Goal: Task Accomplishment & Management: Manage account settings

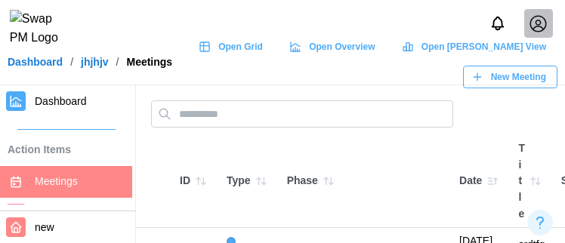
click at [446, 23] on icon at bounding box center [537, 23] width 19 height 19
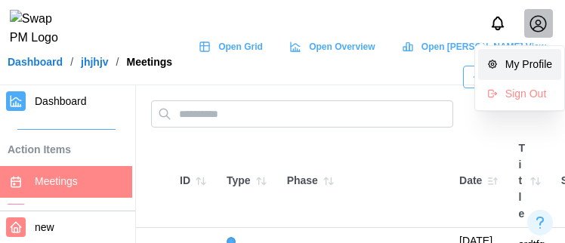
click at [446, 60] on div "My Profile" at bounding box center [528, 65] width 47 height 17
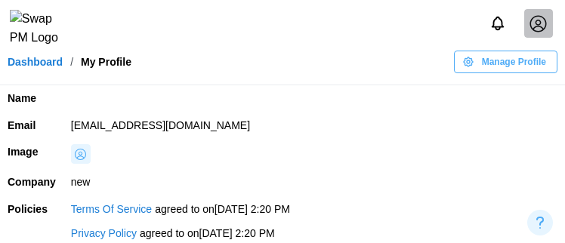
drag, startPoint x: 287, startPoint y: 122, endPoint x: 63, endPoint y: 115, distance: 224.3
click at [63, 115] on td "qatestercodingcops+co2@gmail.com" at bounding box center [313, 125] width 501 height 27
copy td "qatestercodingcops+co2@gmail.com"
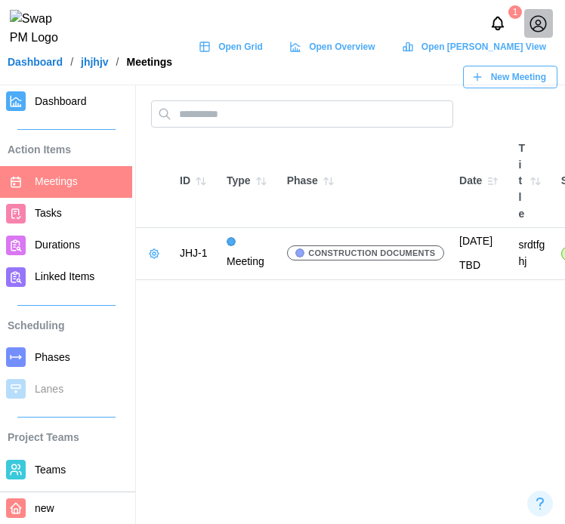
click at [262, 57] on div "Open Grid" at bounding box center [231, 46] width 64 height 21
click at [58, 100] on span "Dashboard" at bounding box center [61, 101] width 52 height 12
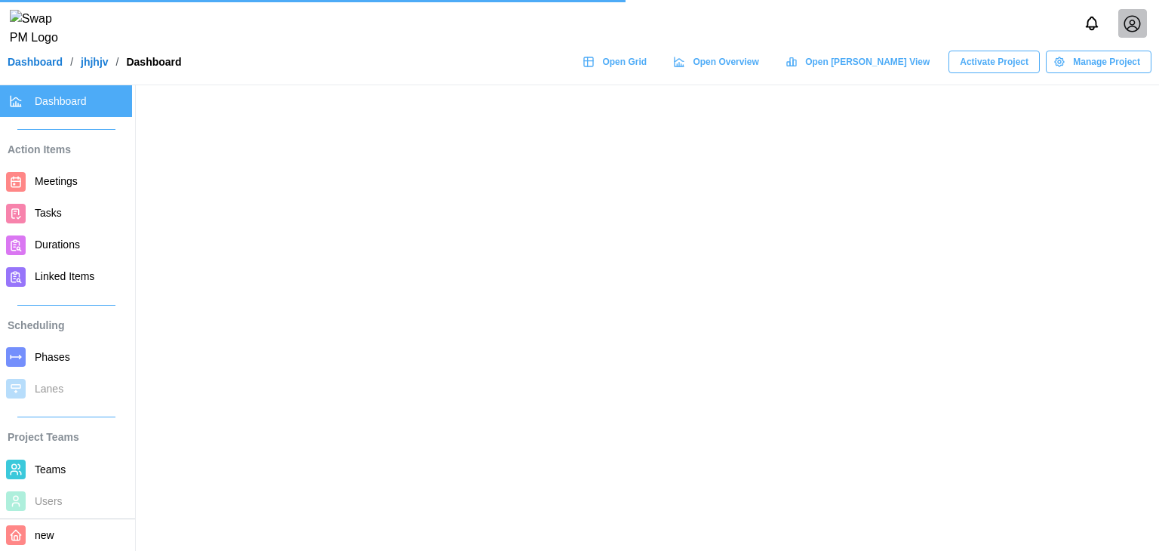
click at [446, 72] on span "Manage Project" at bounding box center [1106, 61] width 67 height 21
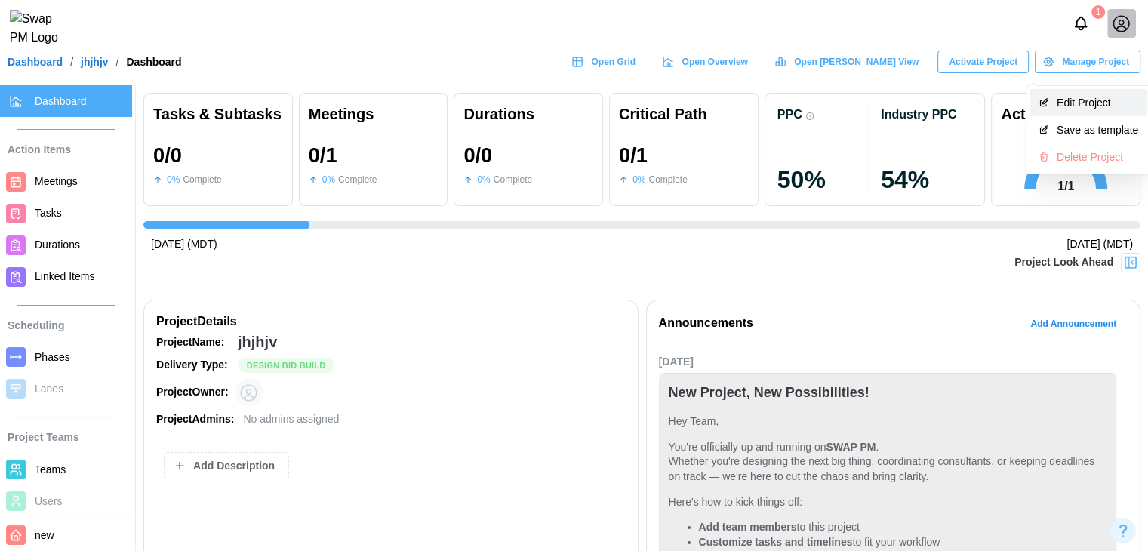
click at [446, 109] on button "Edit Project" at bounding box center [1089, 102] width 118 height 27
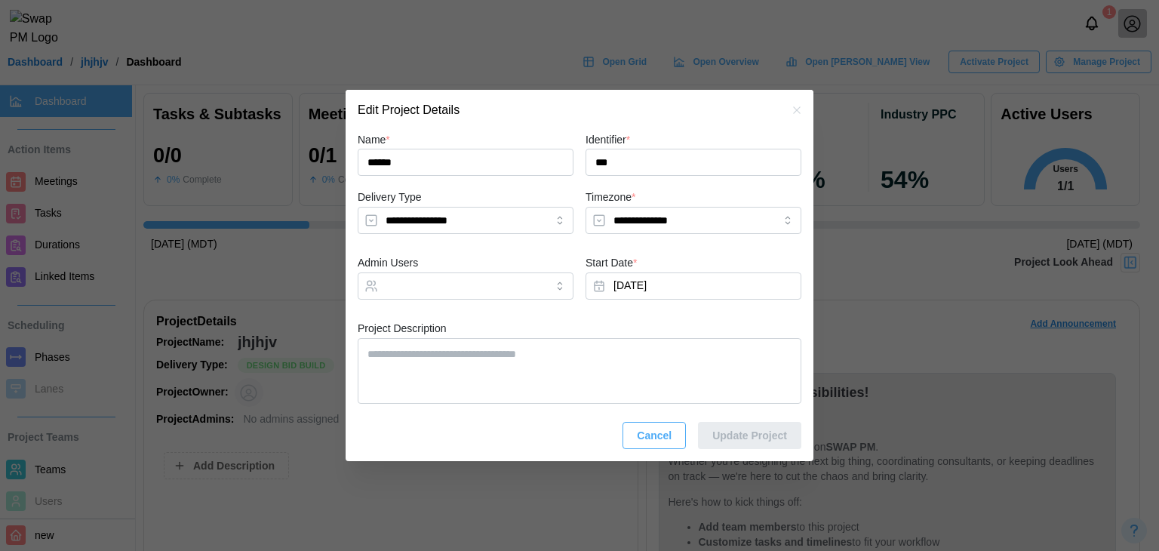
click at [446, 51] on div at bounding box center [579, 275] width 1159 height 551
click at [446, 112] on icon "button" at bounding box center [796, 109] width 7 height 7
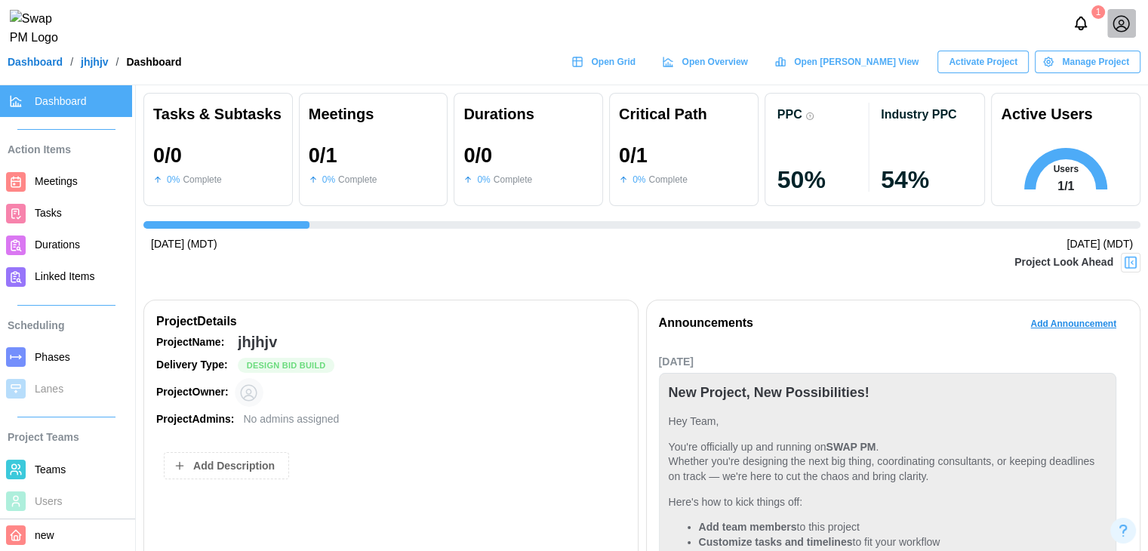
drag, startPoint x: 942, startPoint y: 66, endPoint x: 957, endPoint y: 70, distance: 15.6
click at [446, 66] on div "Open Grid Open Overview Open Gantt View Activate Project Manage Project" at bounding box center [852, 62] width 577 height 23
click at [446, 70] on span "Activate Project" at bounding box center [983, 61] width 69 height 21
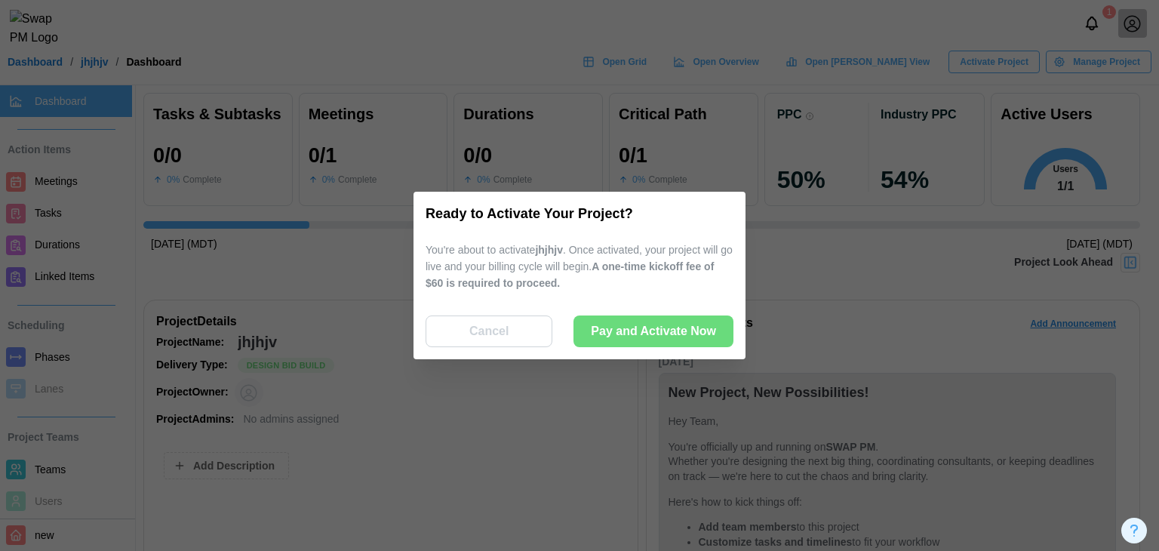
click at [446, 358] on div "Ready to Activate Your Project? You're about to activate jhjhjv . Once activate…" at bounding box center [580, 276] width 332 height 168
click at [446, 339] on span "Pay and Activate Now" at bounding box center [653, 331] width 125 height 30
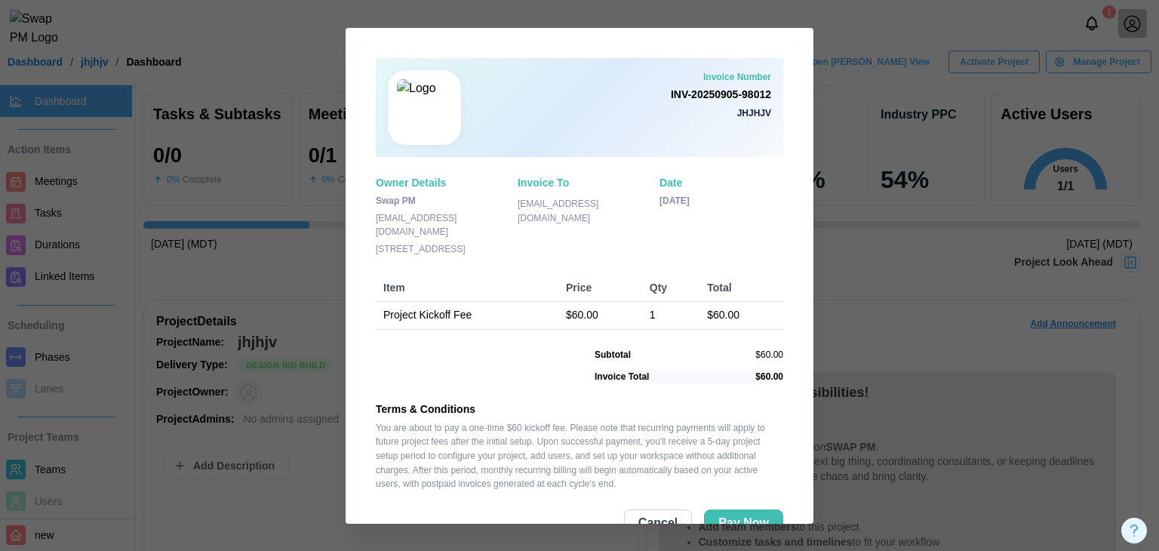
scroll to position [43, 0]
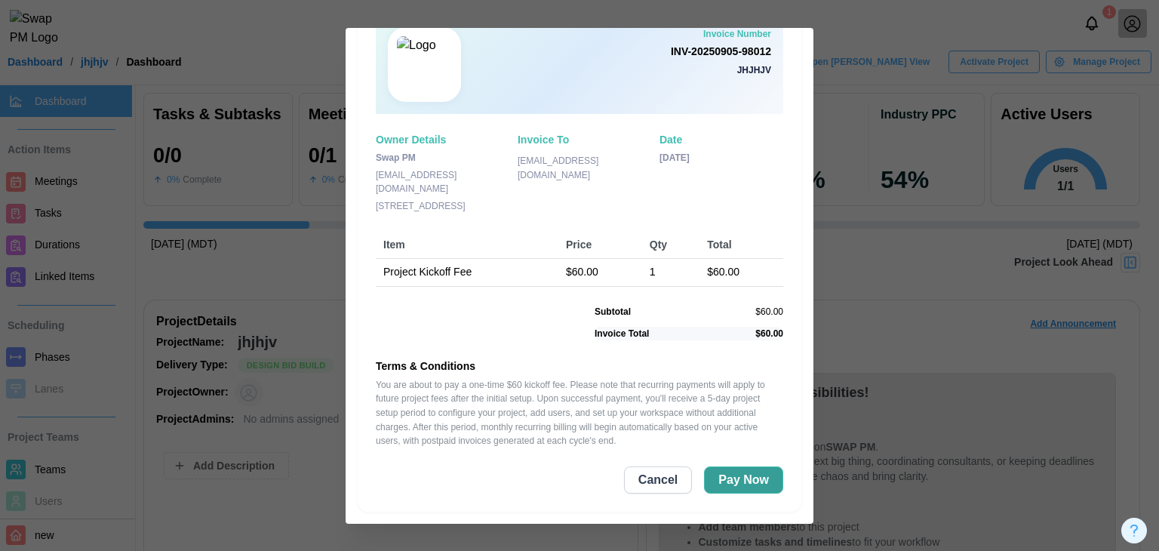
click at [446, 492] on button "Pay Now" at bounding box center [743, 479] width 79 height 27
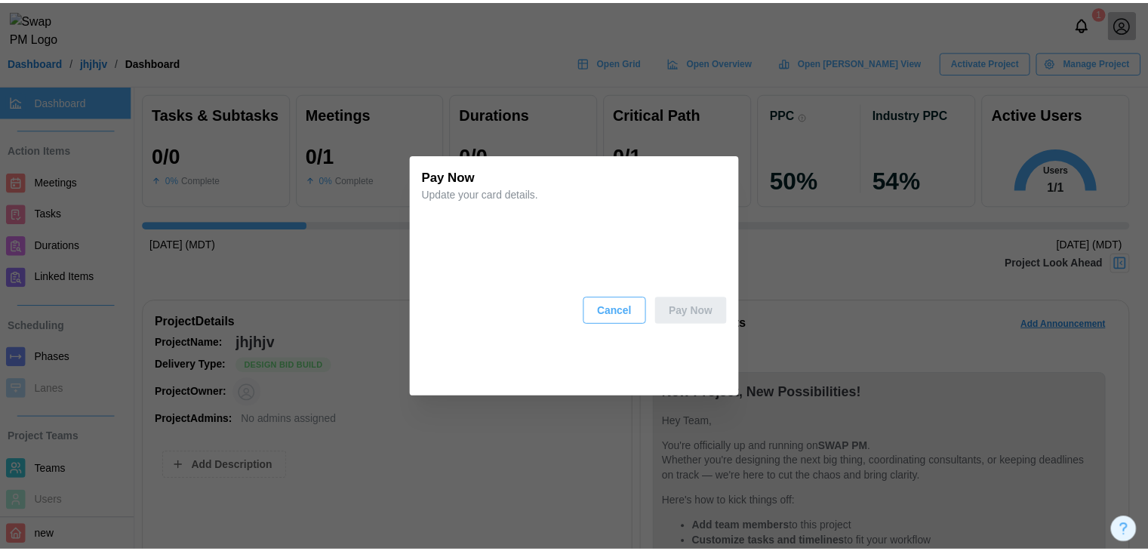
scroll to position [0, 0]
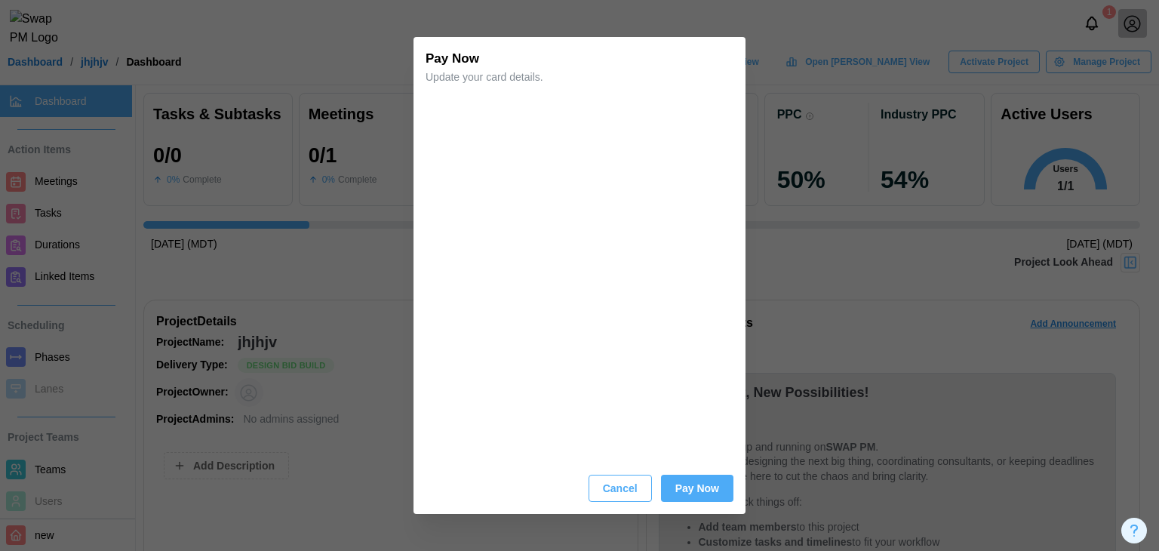
click at [446, 490] on span "Pay Now" at bounding box center [698, 489] width 44 height 26
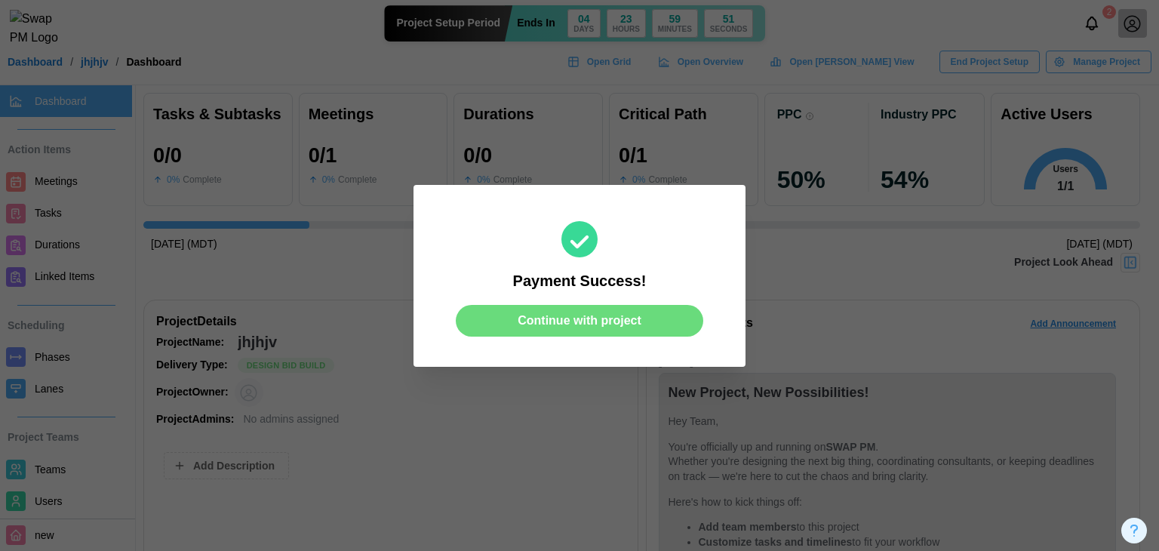
click at [446, 322] on span "Continue with project" at bounding box center [580, 321] width 124 height 30
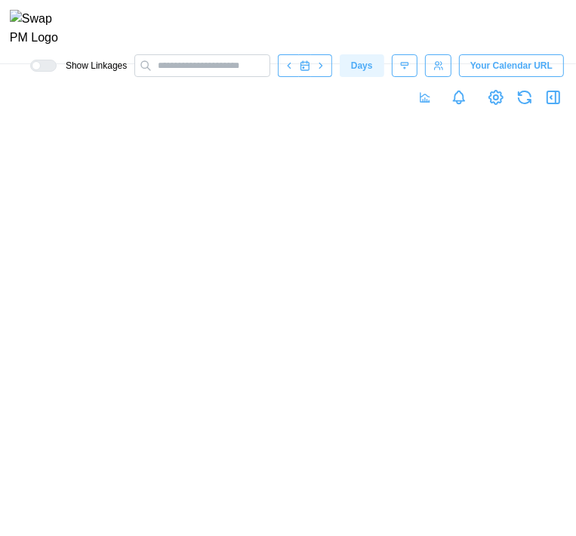
click at [303, 253] on div at bounding box center [288, 300] width 576 height 472
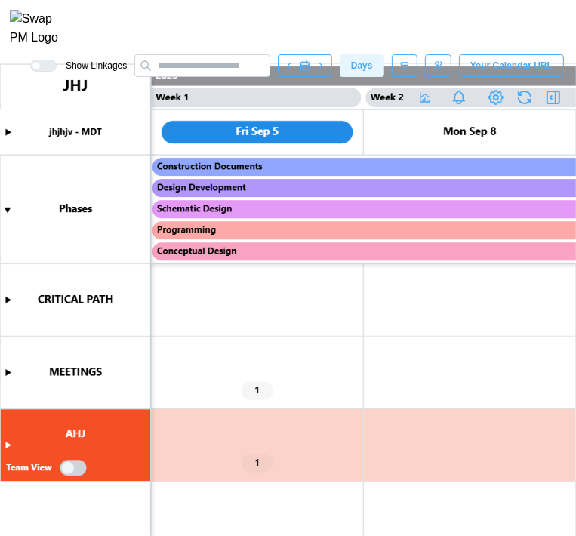
scroll to position [0, 850]
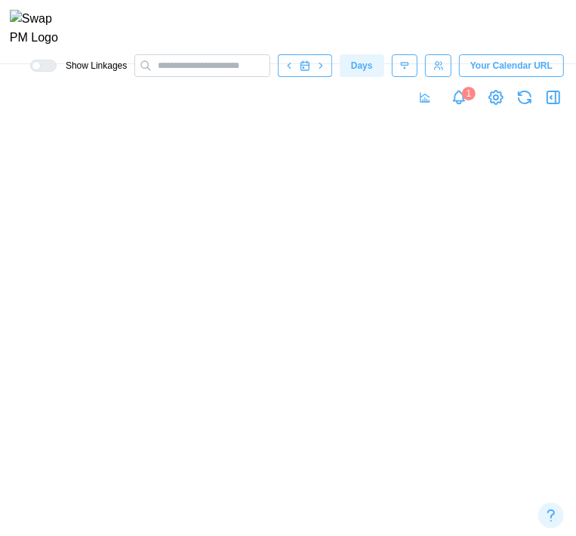
click at [8, 371] on canvas at bounding box center [288, 300] width 576 height 472
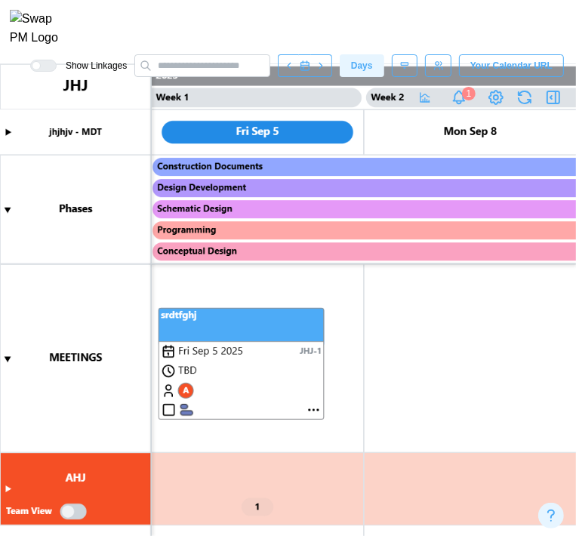
scroll to position [0, 0]
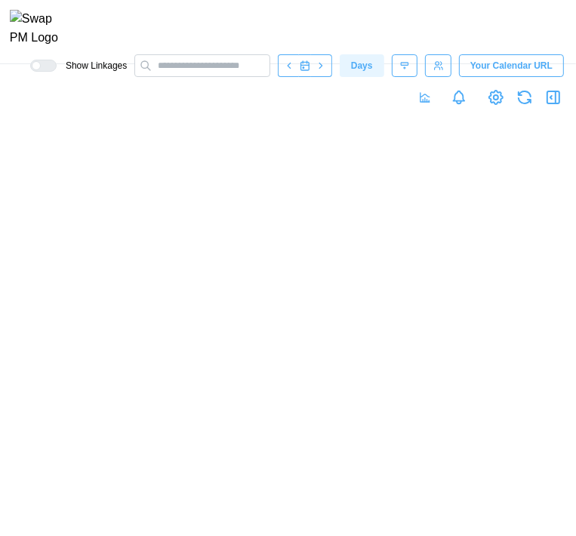
click at [492, 345] on div at bounding box center [288, 300] width 576 height 472
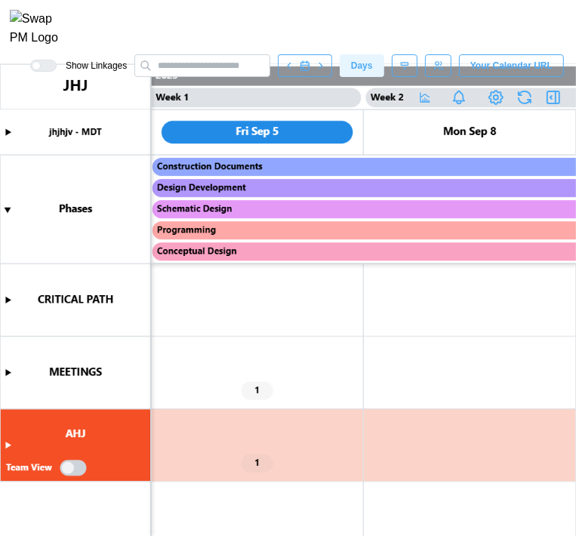
scroll to position [0, 850]
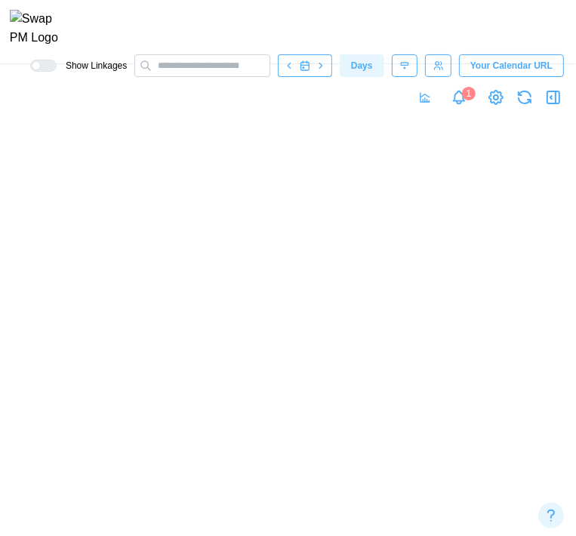
click at [11, 376] on canvas at bounding box center [288, 300] width 576 height 472
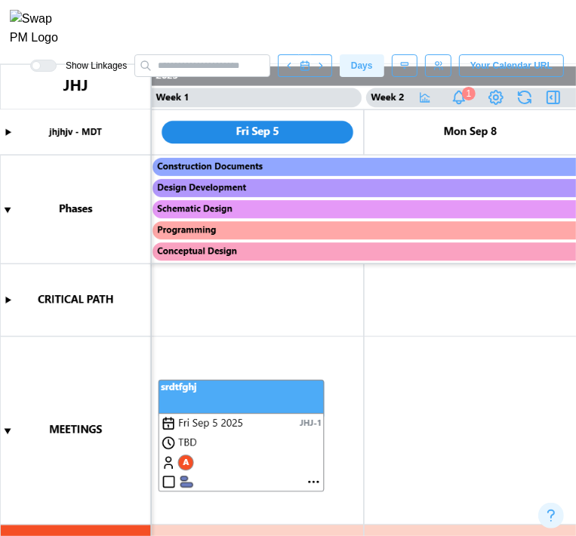
scroll to position [72, 0]
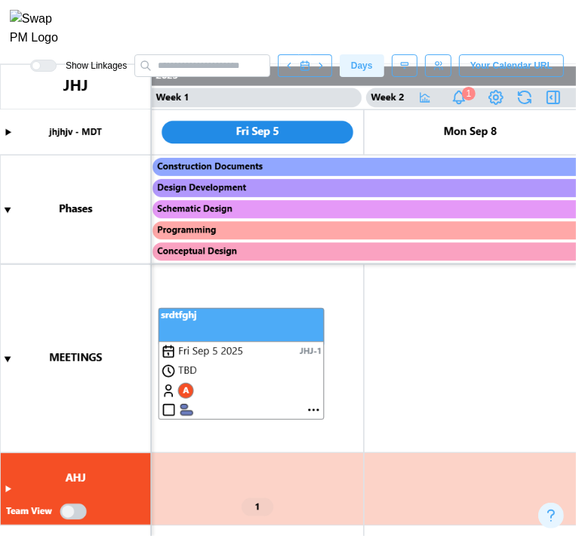
click at [549, 106] on icon "button" at bounding box center [553, 97] width 18 height 18
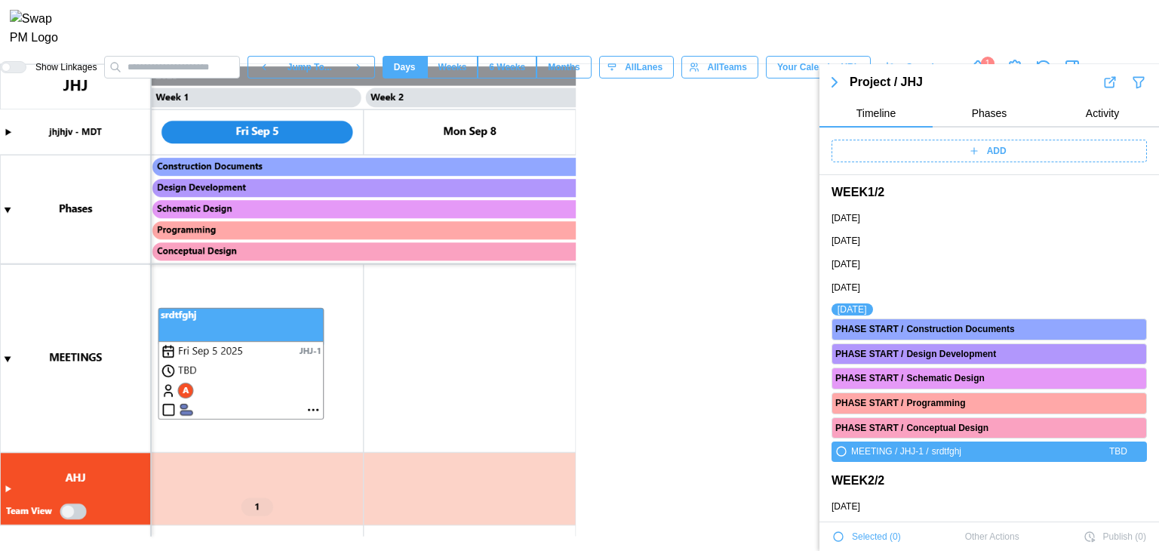
scroll to position [57, 0]
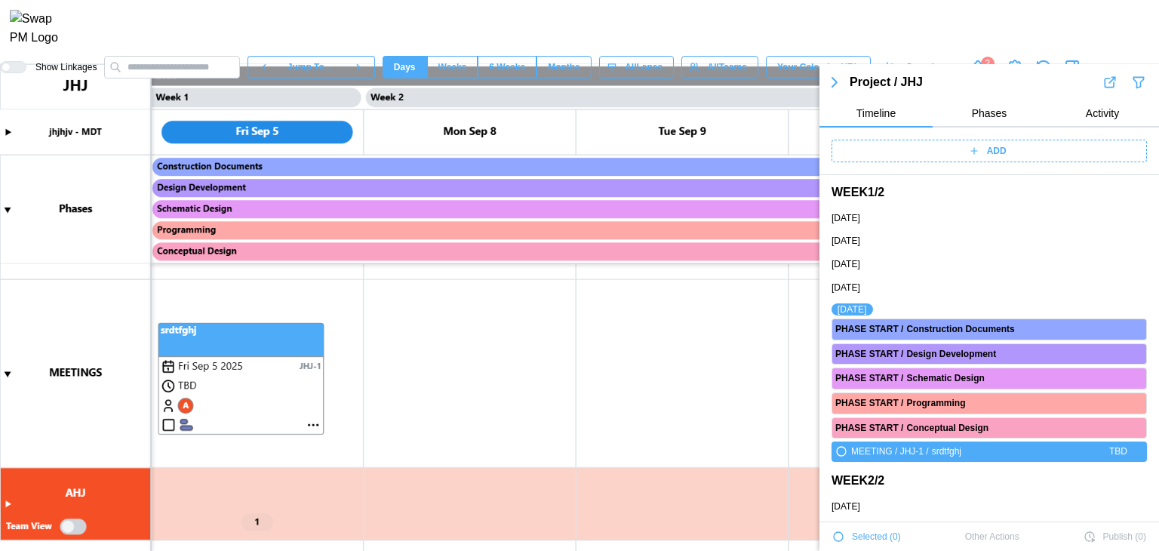
click at [5, 506] on canvas at bounding box center [579, 307] width 1159 height 487
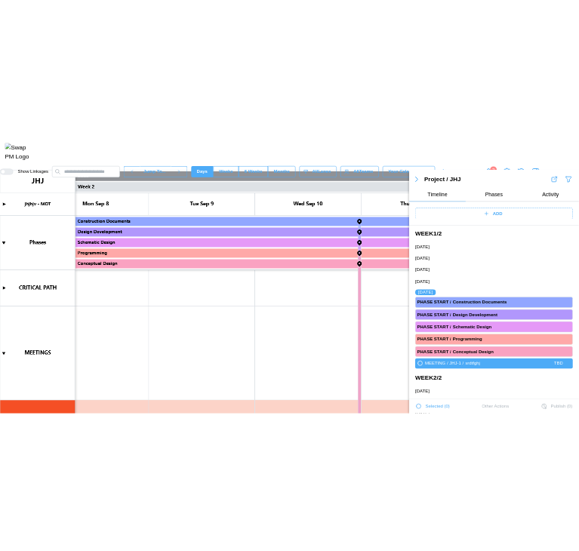
scroll to position [0, 427]
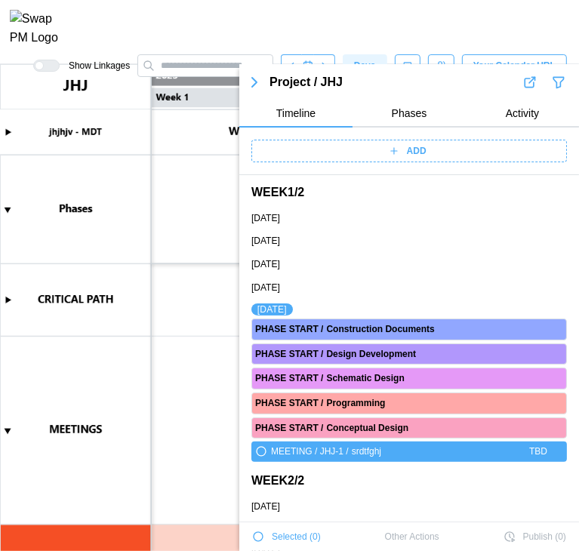
click at [193, 238] on canvas at bounding box center [289, 307] width 579 height 487
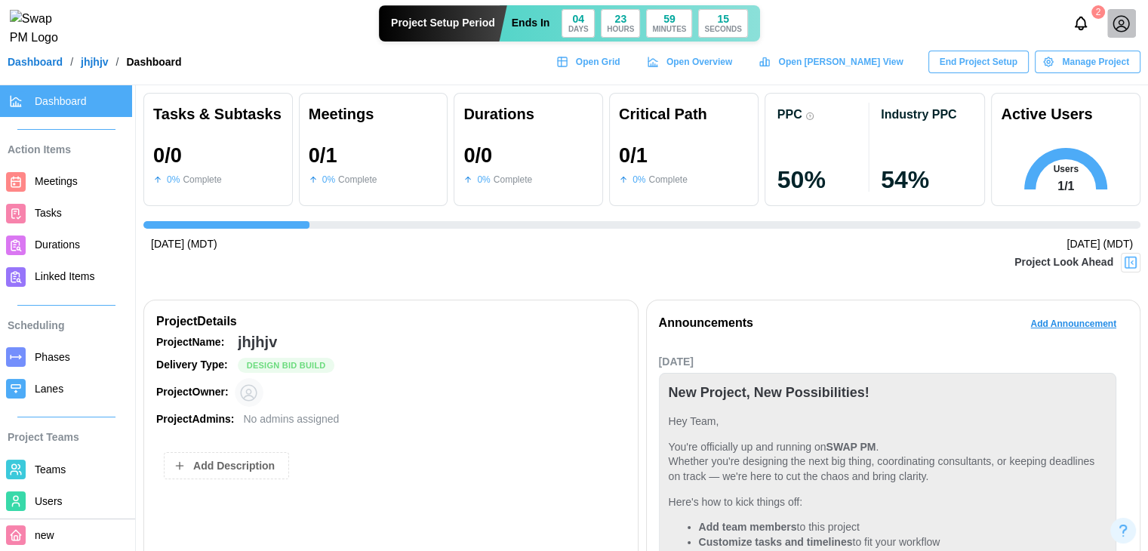
click at [1107, 72] on span "Manage Project" at bounding box center [1095, 61] width 67 height 21
click at [1120, 29] on icon at bounding box center [1121, 23] width 17 height 17
click at [1105, 57] on div "My Profile" at bounding box center [1111, 65] width 47 height 17
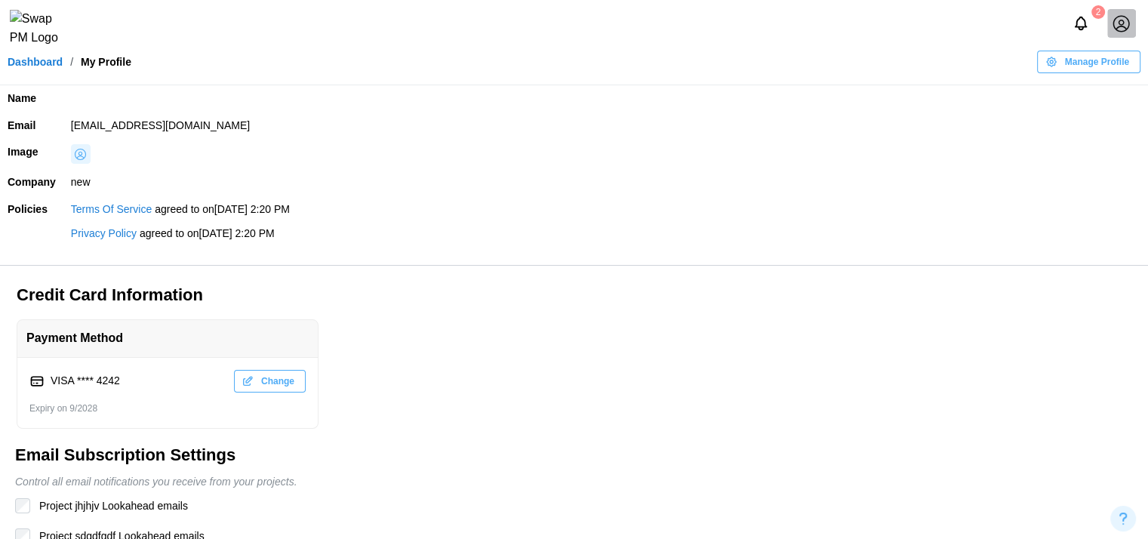
click at [1066, 72] on div "Manage Profile" at bounding box center [1087, 61] width 84 height 21
click at [1048, 94] on button "Edit Profile" at bounding box center [1092, 102] width 113 height 27
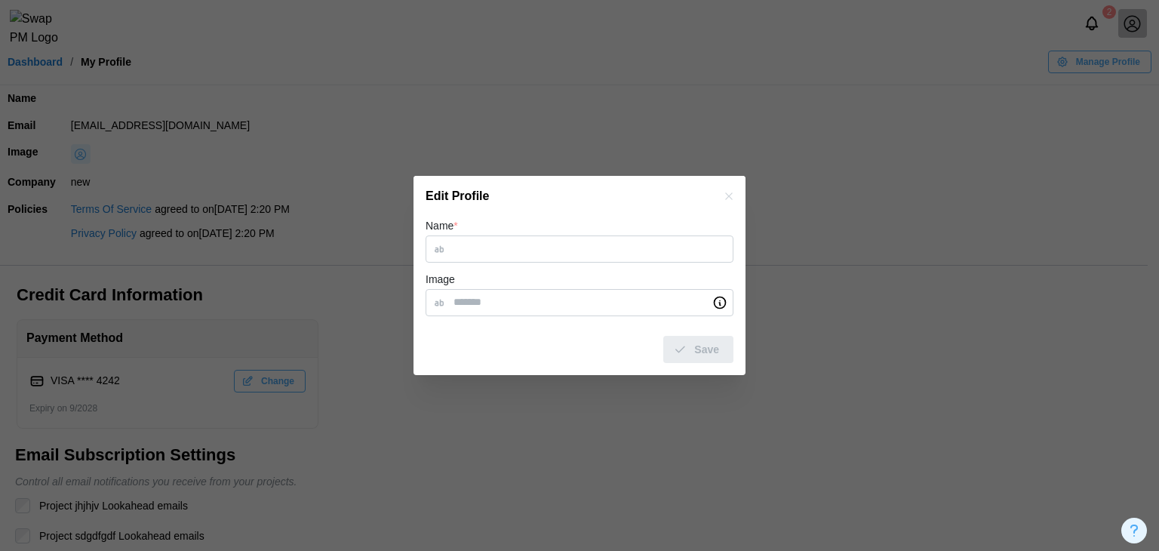
click at [630, 260] on input "Name *" at bounding box center [580, 248] width 308 height 27
type input "***"
click at [713, 337] on span "Save" at bounding box center [706, 350] width 25 height 26
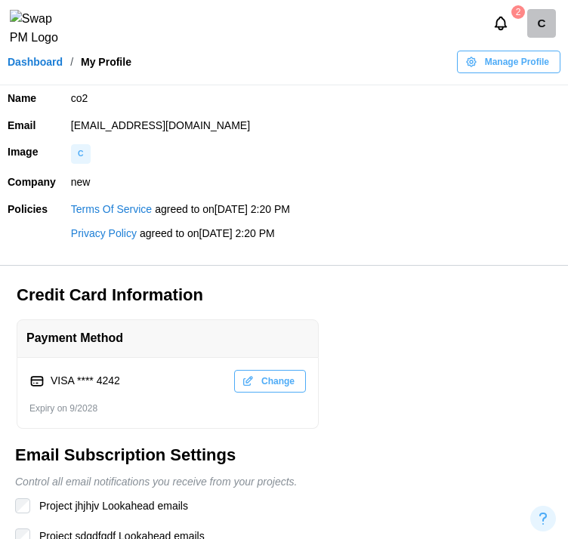
click at [41, 67] on link "Dashboard" at bounding box center [35, 62] width 55 height 11
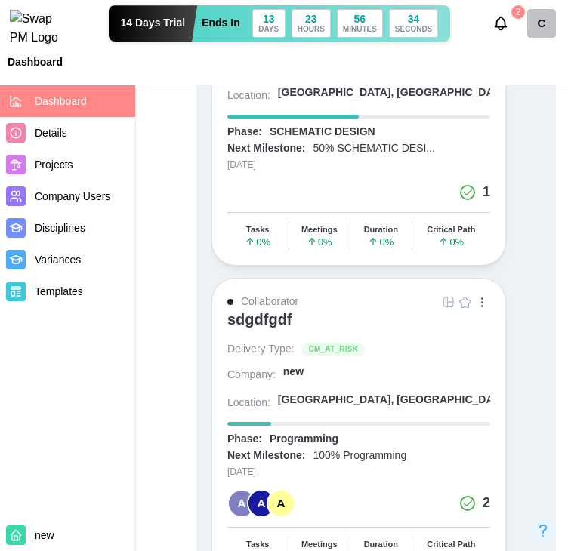
scroll to position [1283, 0]
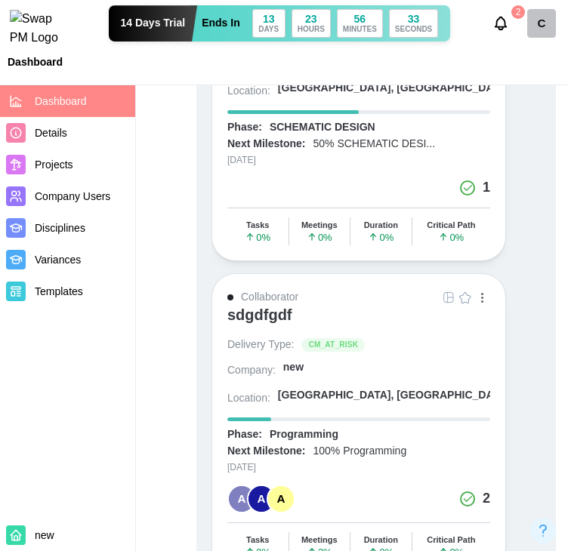
click at [281, 309] on div "sdgdfgdf" at bounding box center [259, 315] width 65 height 18
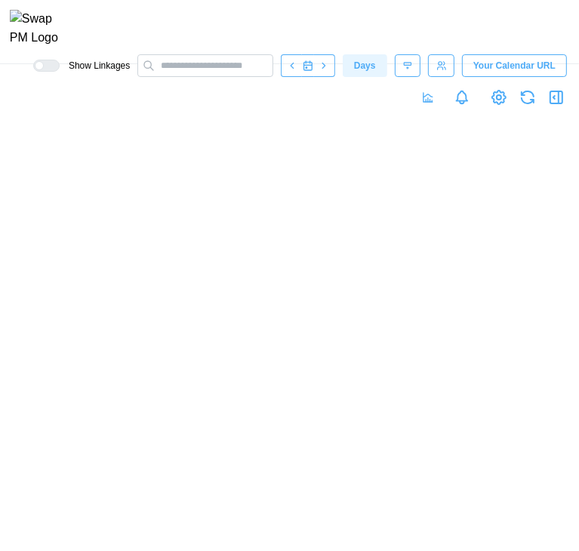
scroll to position [0, 856]
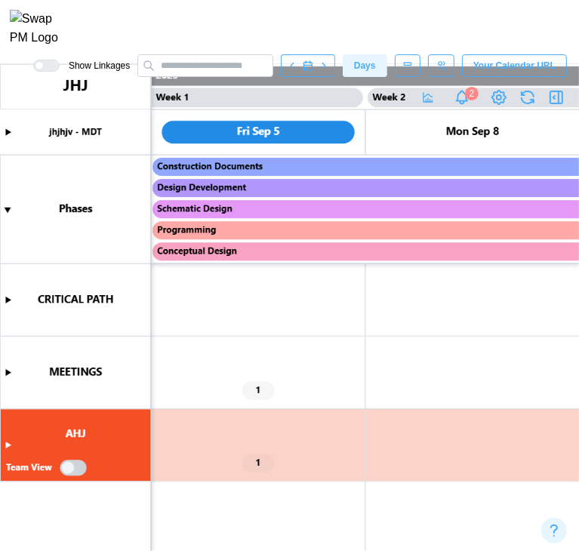
click at [8, 372] on canvas at bounding box center [289, 307] width 579 height 487
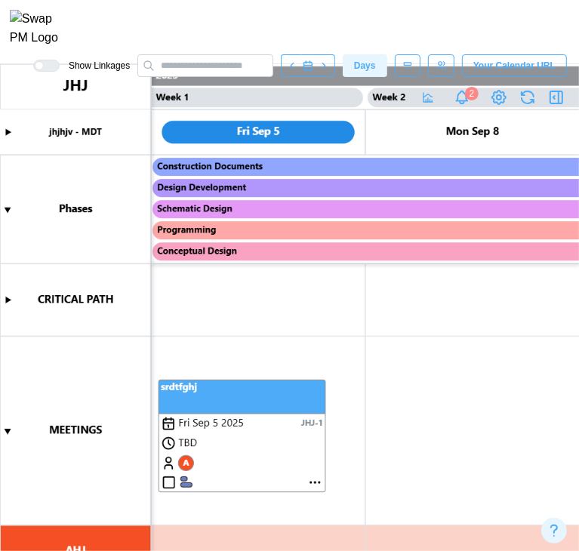
click at [8, 372] on canvas at bounding box center [289, 307] width 579 height 487
click at [559, 106] on icon "button" at bounding box center [556, 97] width 18 height 18
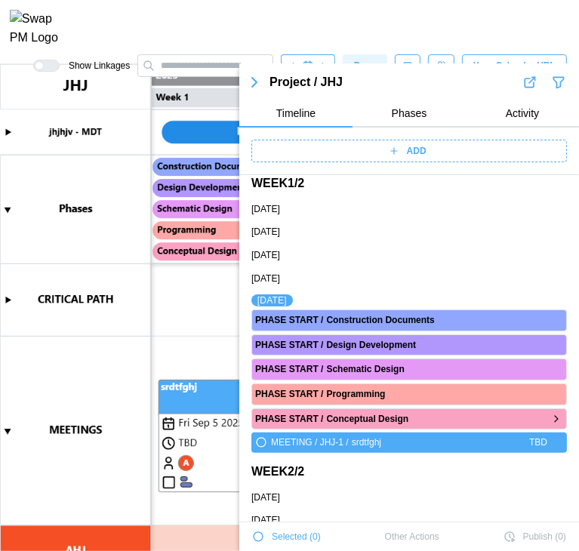
scroll to position [0, 0]
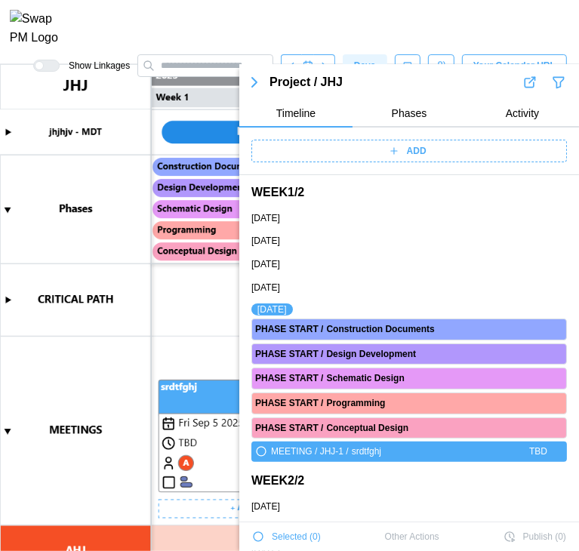
click at [177, 354] on canvas at bounding box center [289, 307] width 579 height 487
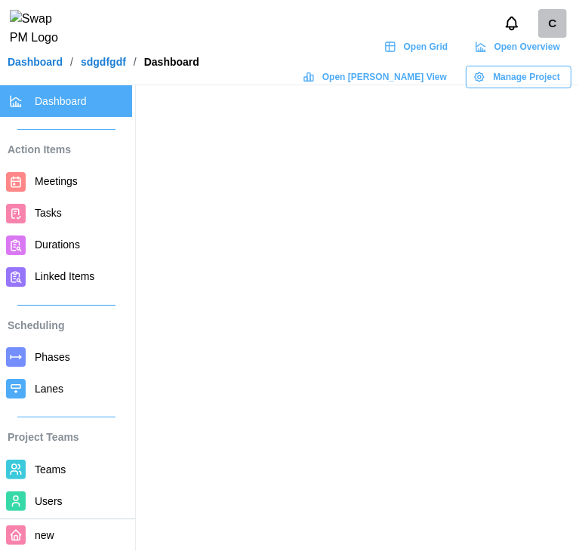
click at [404, 57] on span "Open Grid" at bounding box center [426, 46] width 45 height 21
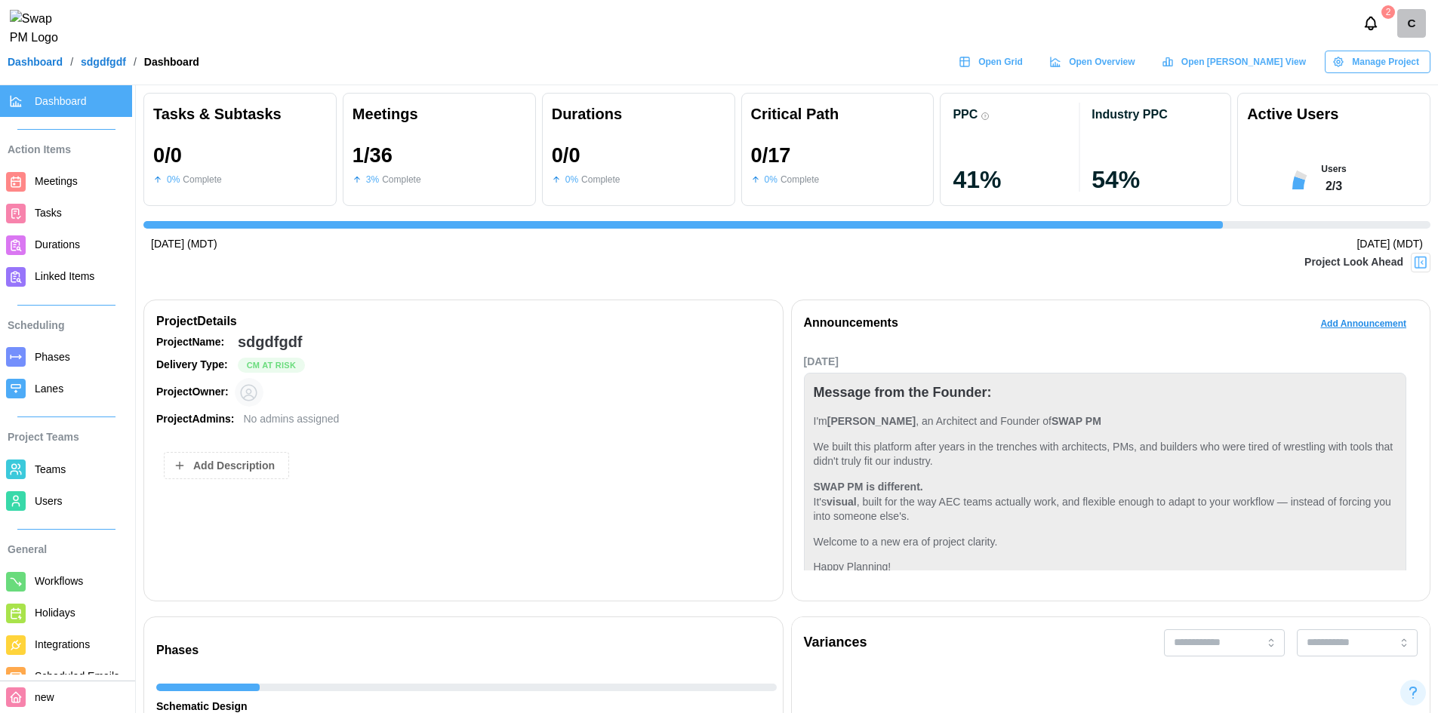
click at [33, 506] on link "Users" at bounding box center [66, 501] width 132 height 32
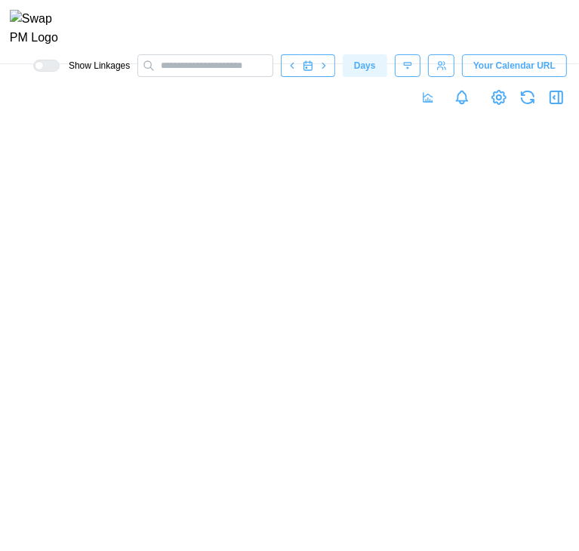
scroll to position [0, 4067]
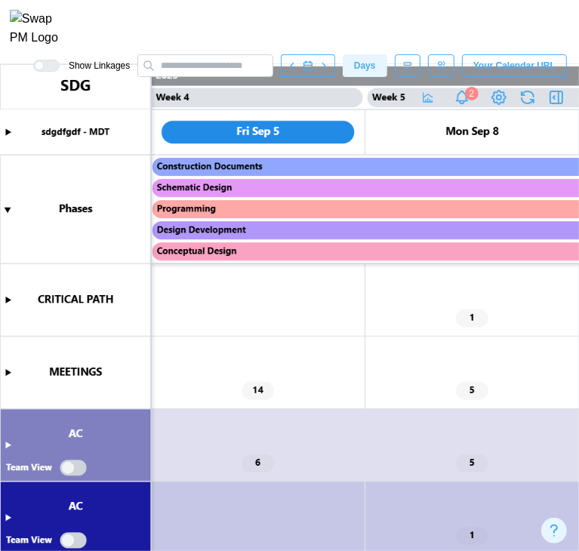
click at [9, 374] on canvas at bounding box center [289, 307] width 579 height 487
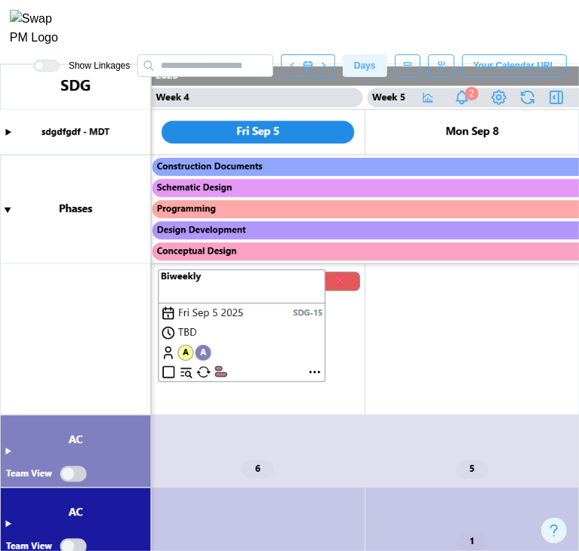
scroll to position [1753, 0]
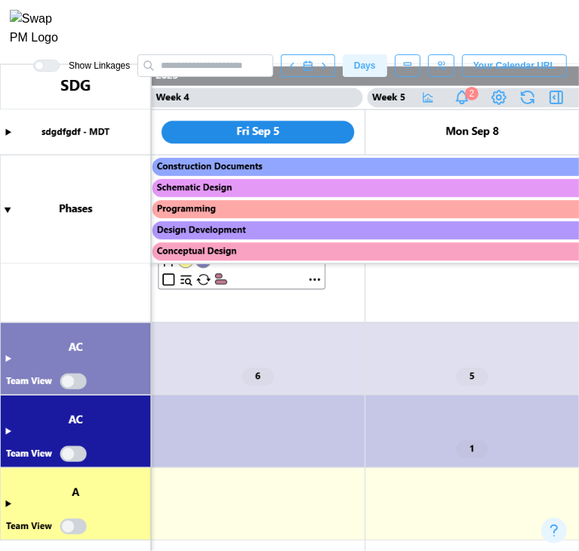
click at [11, 359] on canvas at bounding box center [289, 307] width 579 height 487
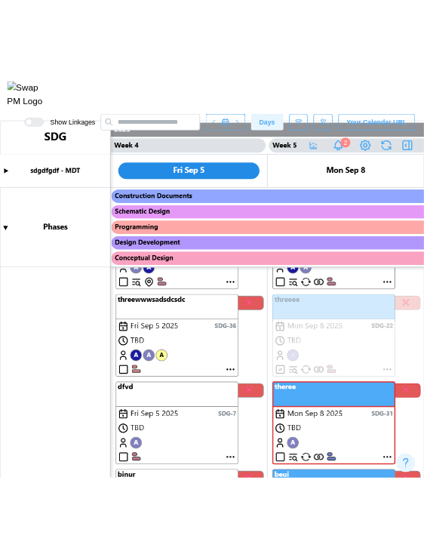
scroll to position [468, 0]
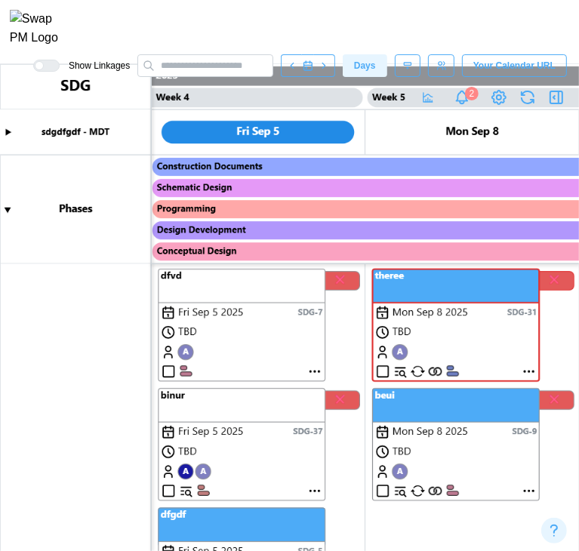
click at [312, 490] on canvas at bounding box center [289, 307] width 579 height 487
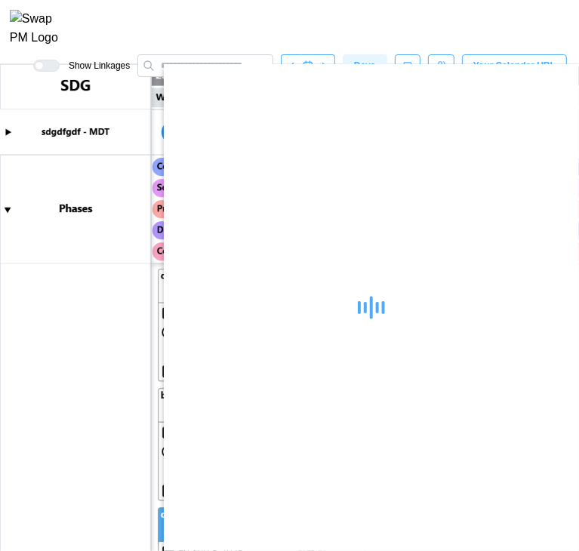
click at [315, 491] on div at bounding box center [371, 307] width 415 height 487
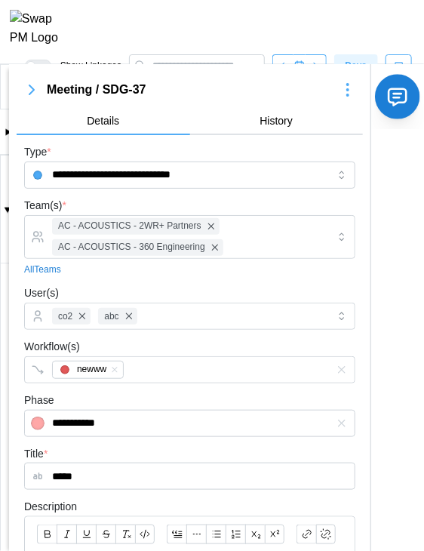
click at [389, 103] on icon "button" at bounding box center [397, 97] width 17 height 17
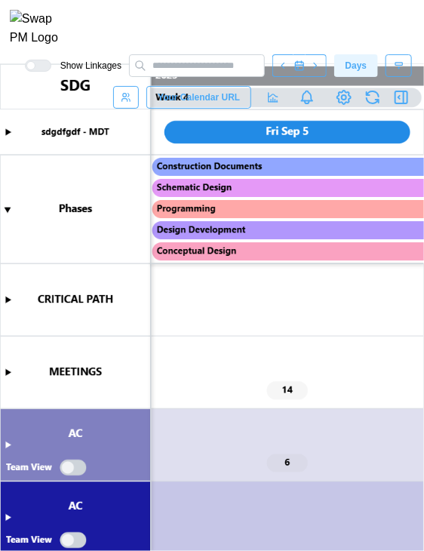
scroll to position [0, 5197]
click at [404, 103] on icon "button" at bounding box center [404, 97] width 0 height 12
click at [397, 106] on icon "button" at bounding box center [401, 97] width 18 height 18
click at [399, 105] on icon "button" at bounding box center [401, 97] width 18 height 18
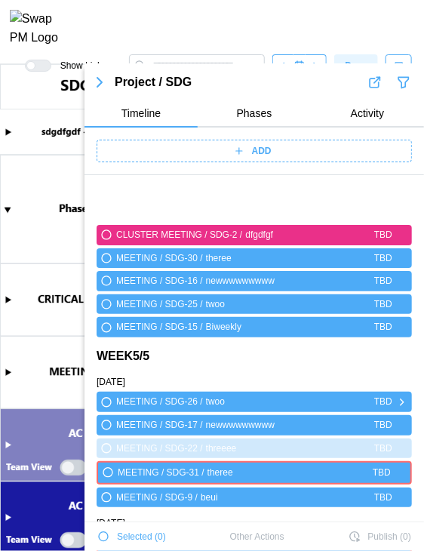
scroll to position [1045, 0]
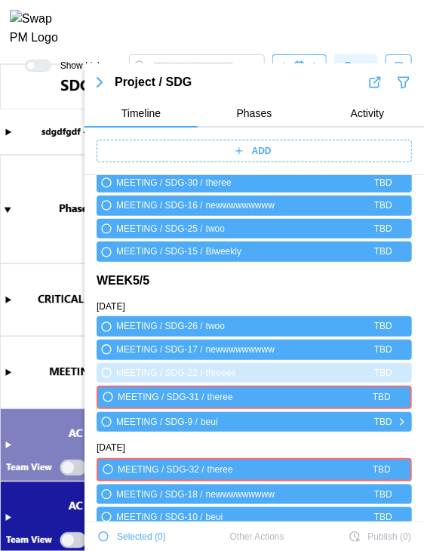
click at [396, 419] on icon "button" at bounding box center [402, 422] width 12 height 18
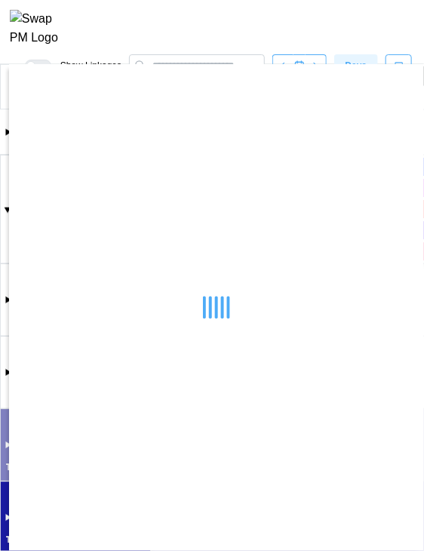
scroll to position [0, 0]
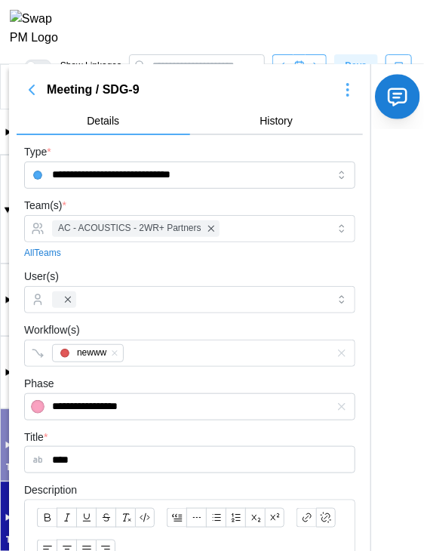
click at [390, 100] on icon "button" at bounding box center [397, 97] width 17 height 17
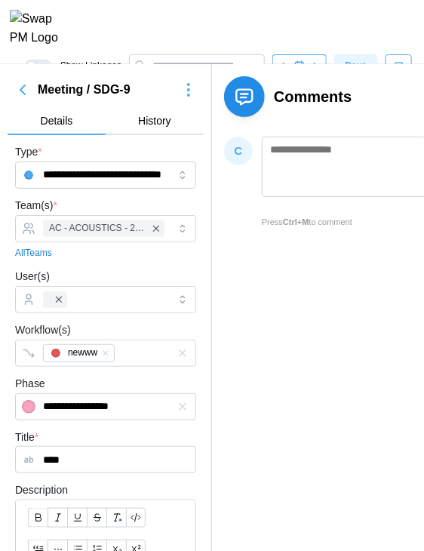
click at [20, 88] on icon "button" at bounding box center [23, 90] width 18 height 18
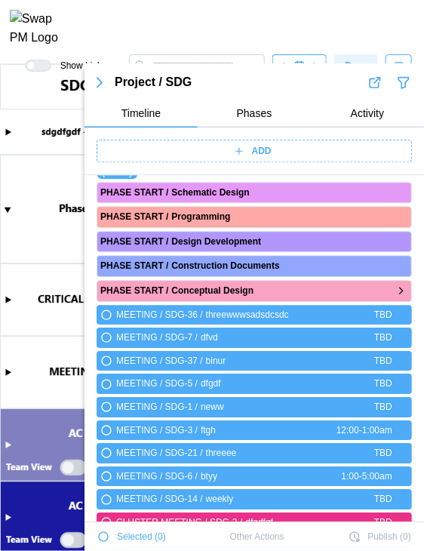
scroll to position [675, 0]
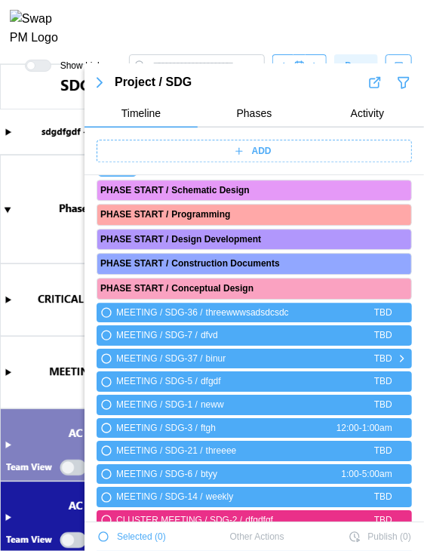
click at [396, 355] on icon "button" at bounding box center [402, 358] width 12 height 18
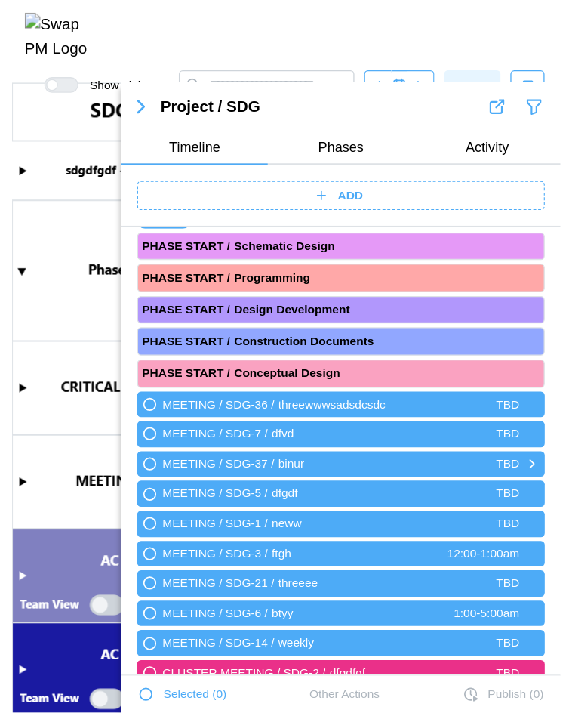
scroll to position [0, 0]
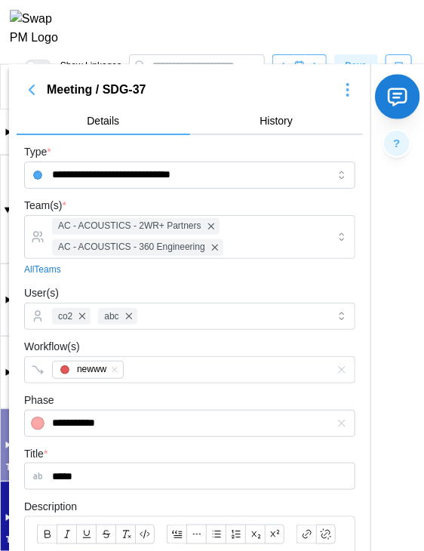
click at [396, 90] on icon "button" at bounding box center [397, 96] width 23 height 23
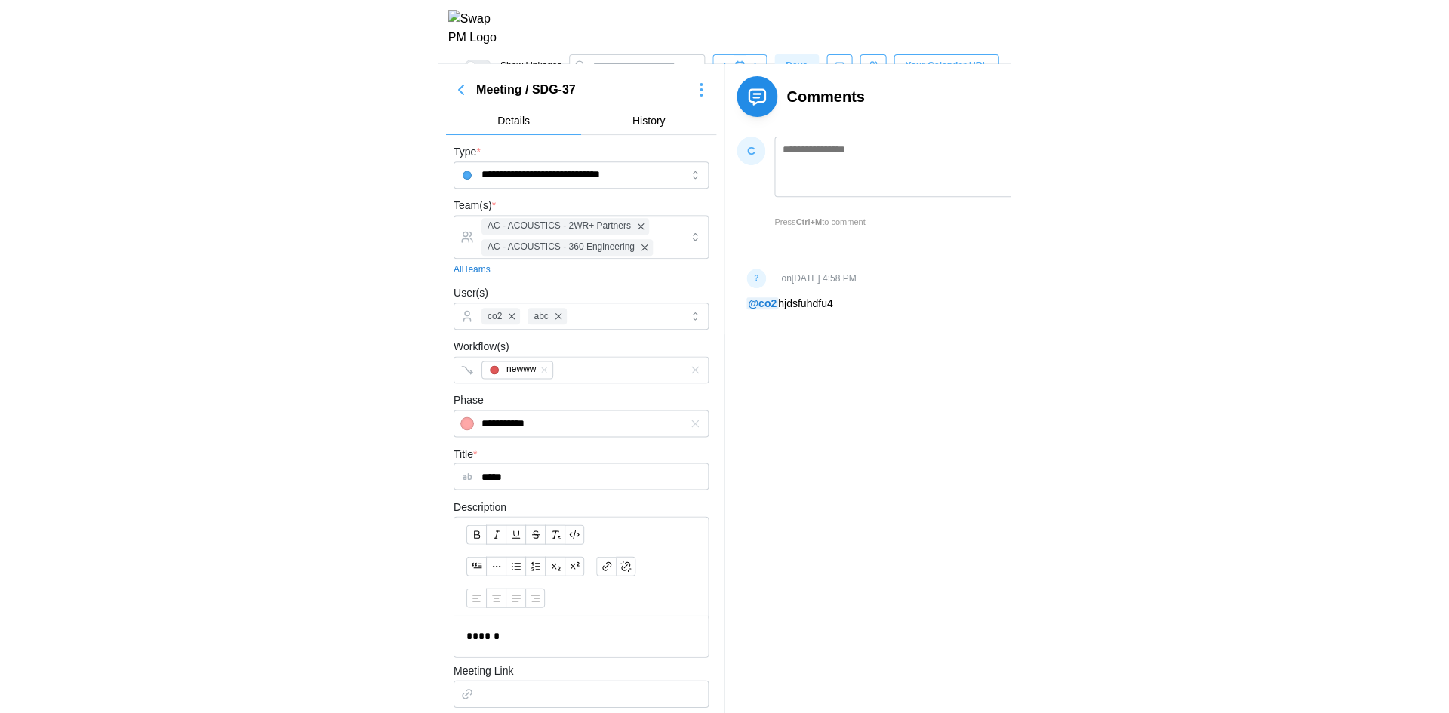
scroll to position [0, 5197]
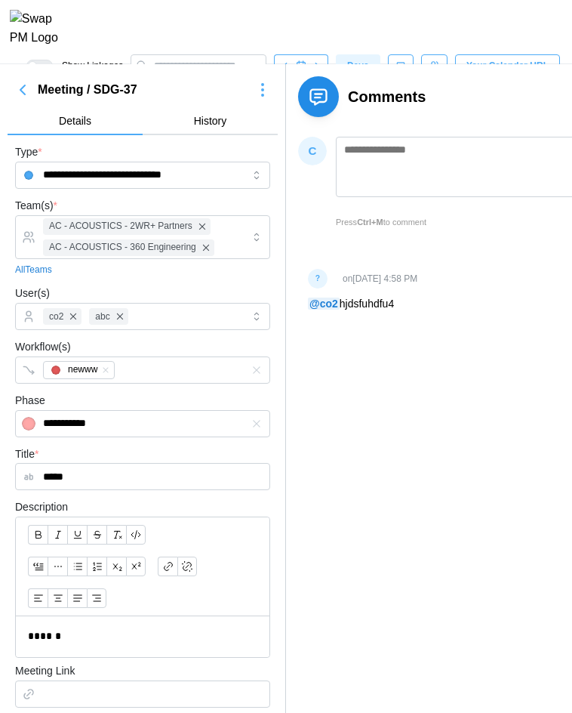
click at [423, 439] on div "**********" at bounding box center [286, 544] width 572 height 961
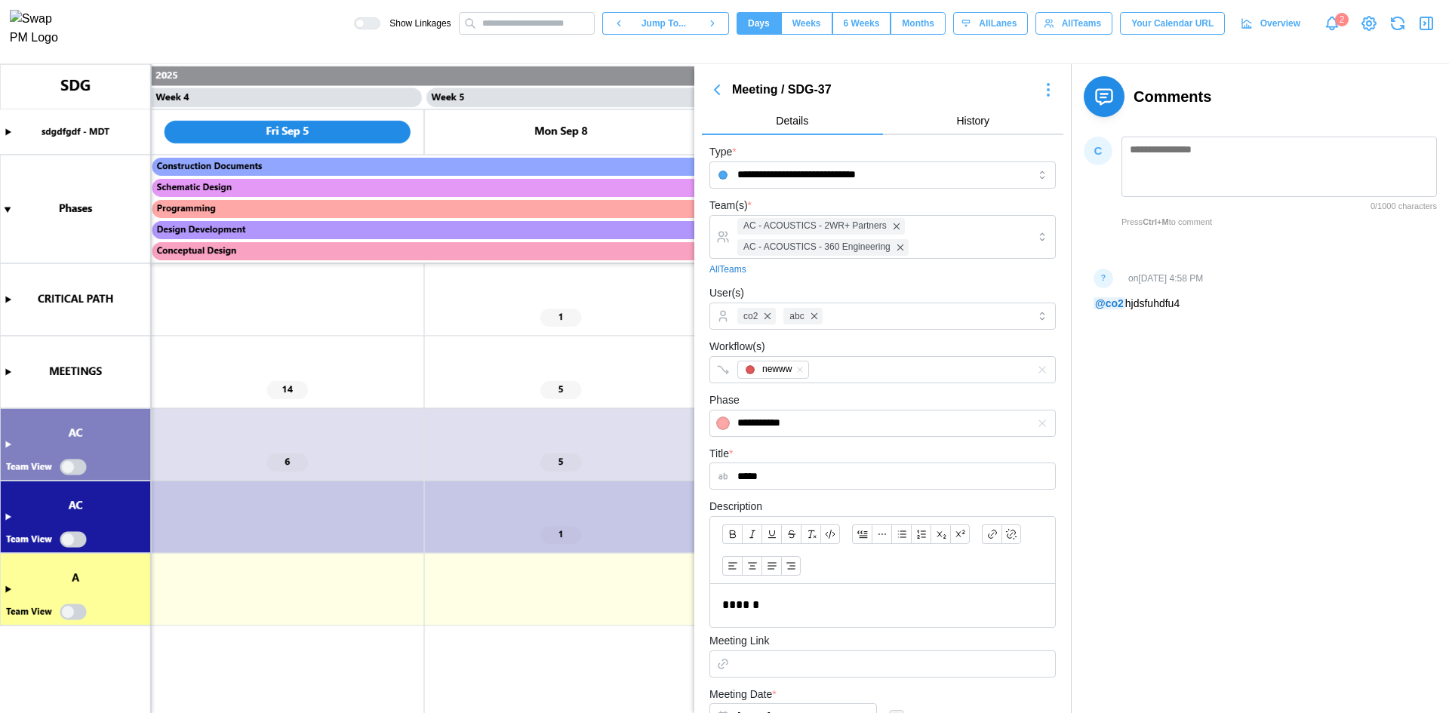
click at [8, 372] on canvas at bounding box center [724, 388] width 1449 height 649
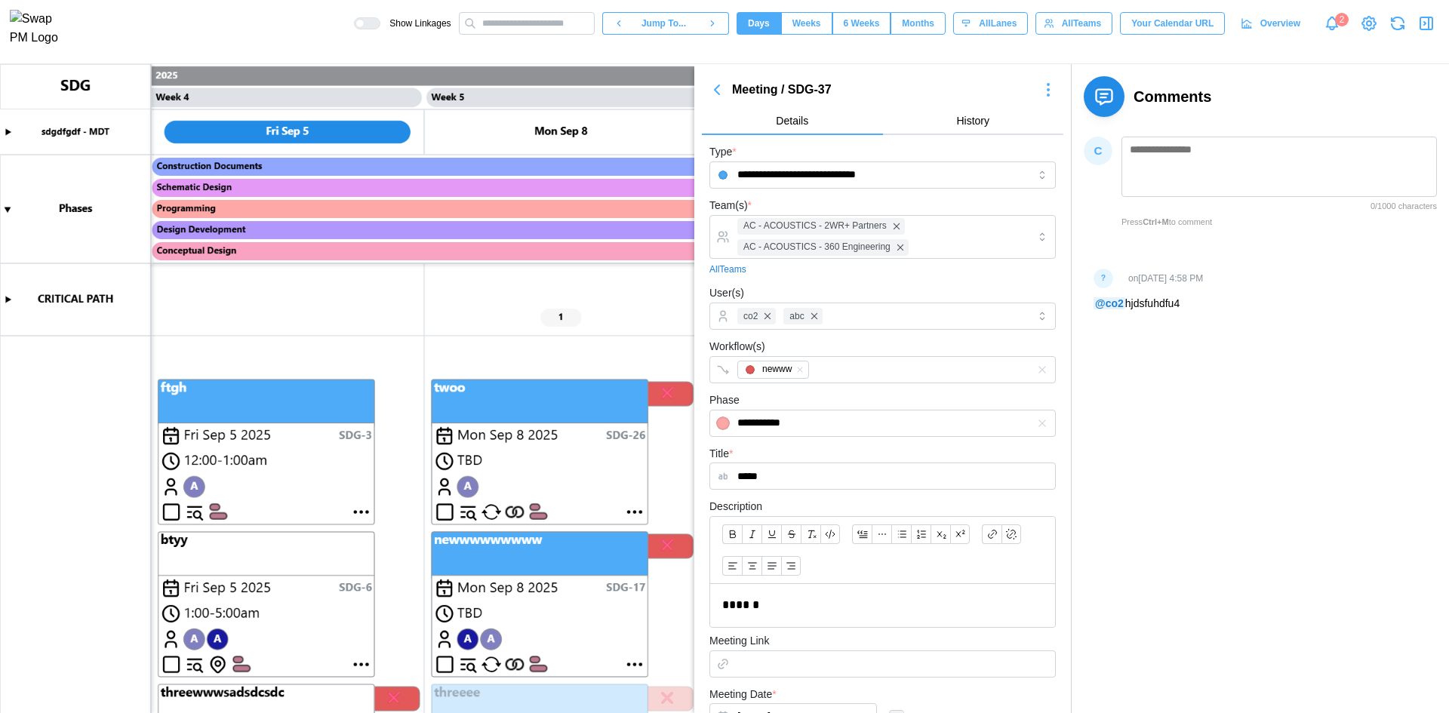
click at [365, 512] on canvas at bounding box center [724, 388] width 1449 height 649
click at [366, 510] on canvas at bounding box center [724, 388] width 1449 height 649
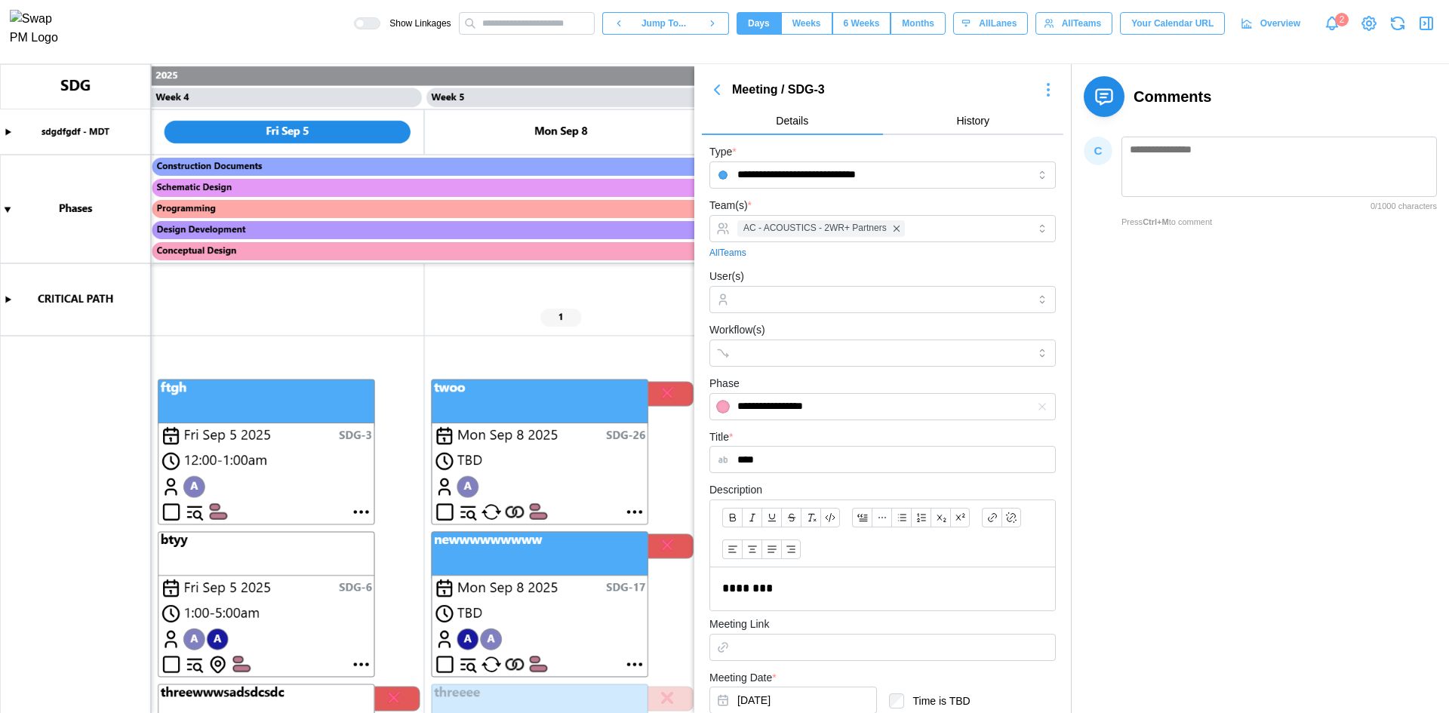
click at [362, 512] on canvas at bounding box center [724, 388] width 1449 height 649
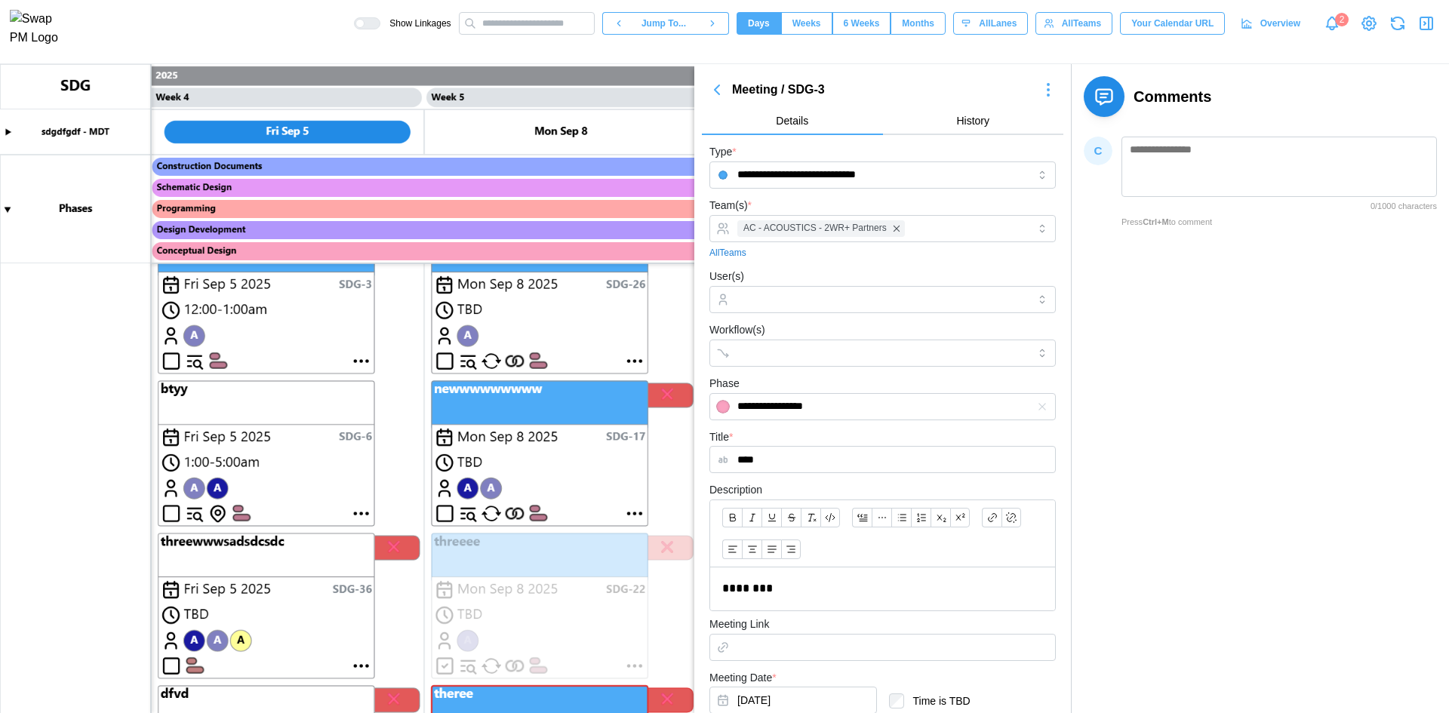
click at [423, 98] on icon "button" at bounding box center [717, 90] width 18 height 18
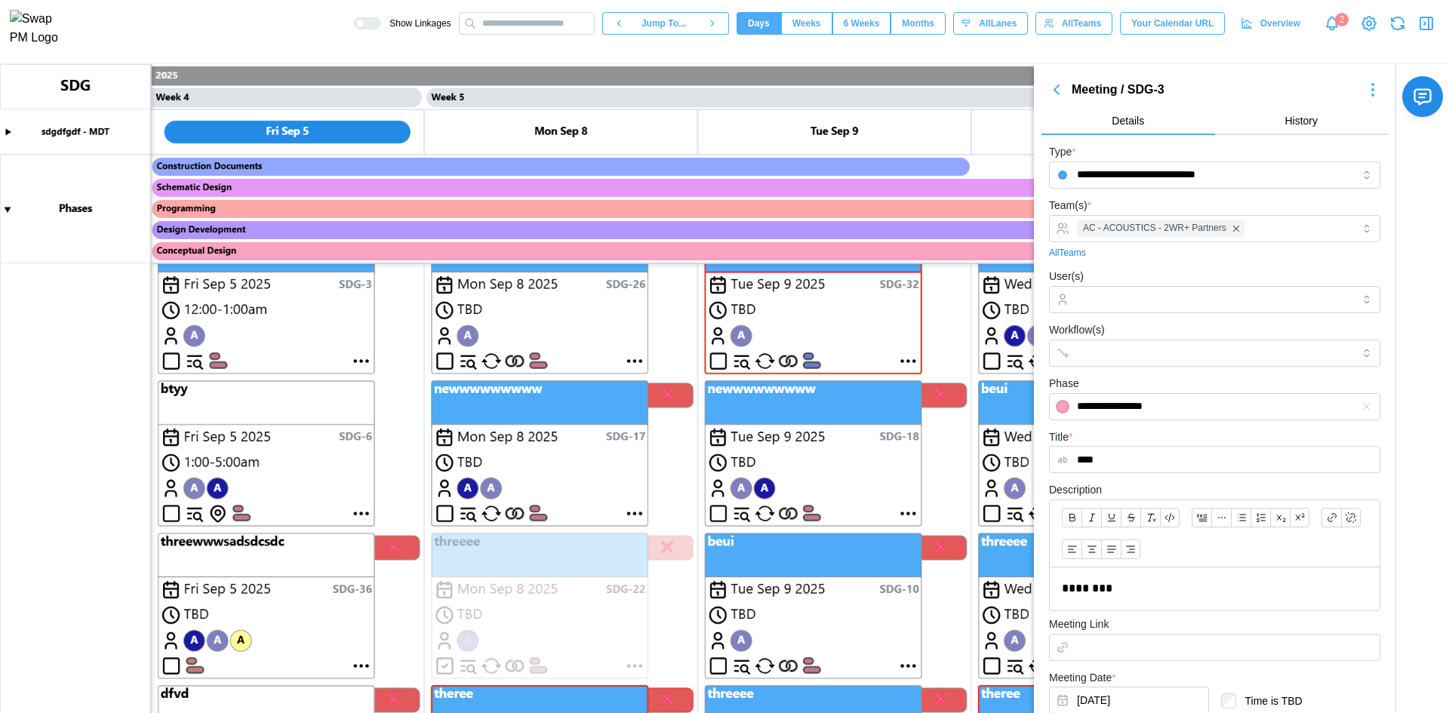
click at [363, 512] on canvas at bounding box center [724, 388] width 1449 height 649
click at [371, 512] on canvas at bounding box center [724, 388] width 1449 height 649
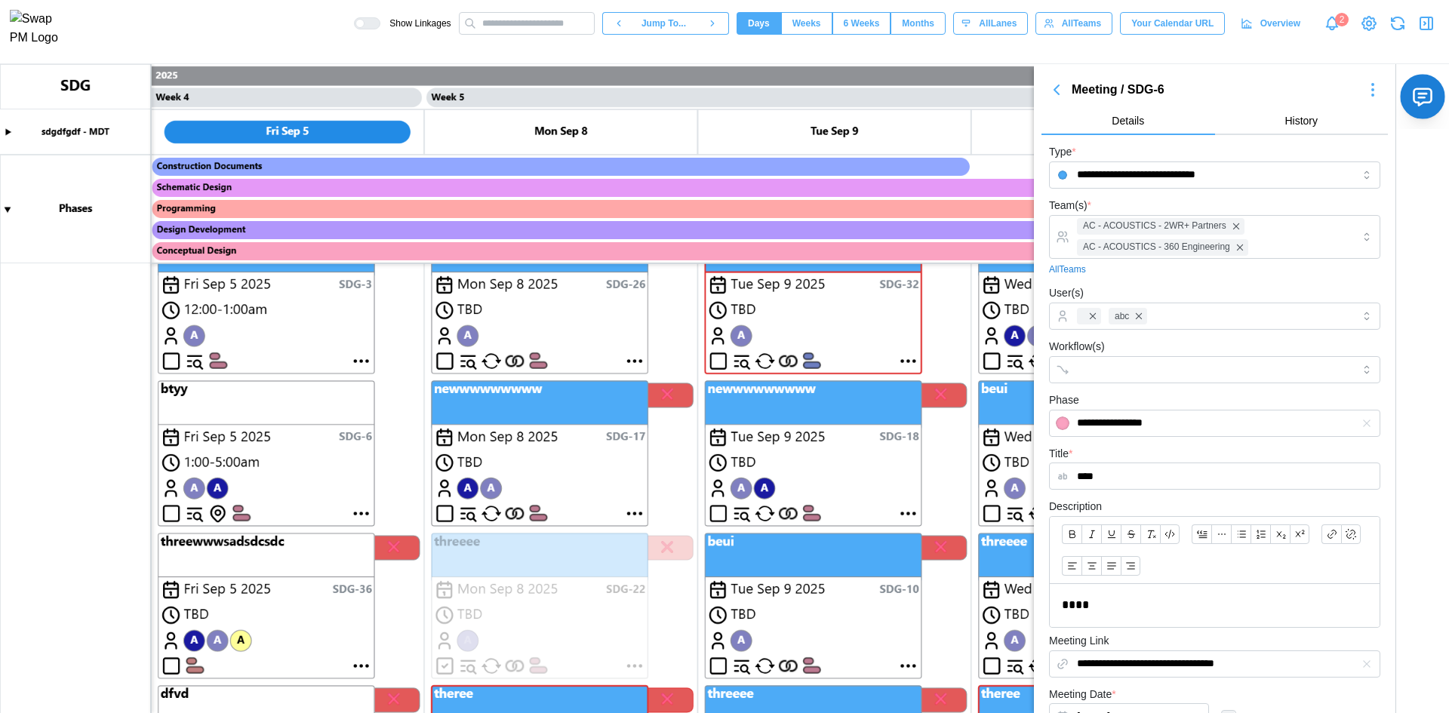
click at [423, 99] on icon "button" at bounding box center [1422, 97] width 17 height 17
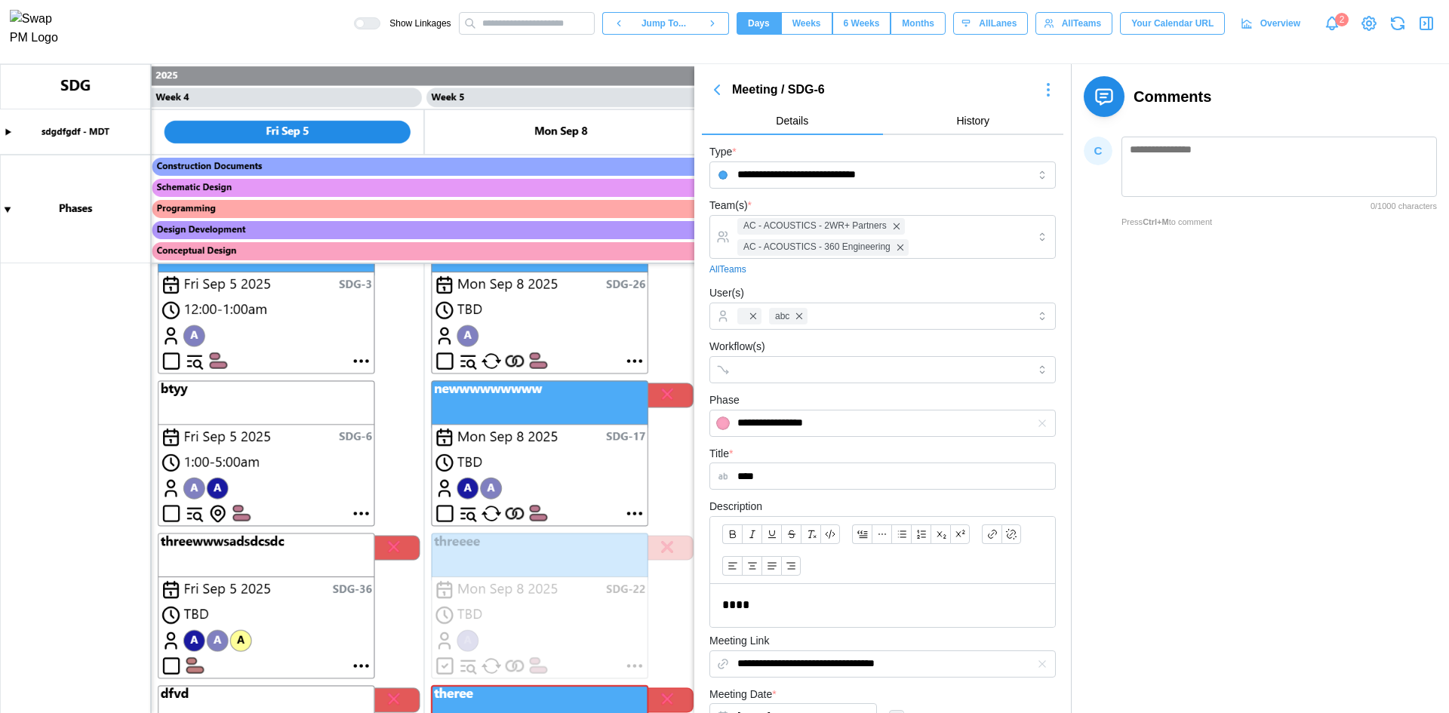
click at [423, 509] on canvas at bounding box center [724, 388] width 1449 height 649
click at [423, 513] on canvas at bounding box center [724, 388] width 1449 height 649
click at [423, 94] on button "button" at bounding box center [1048, 89] width 30 height 21
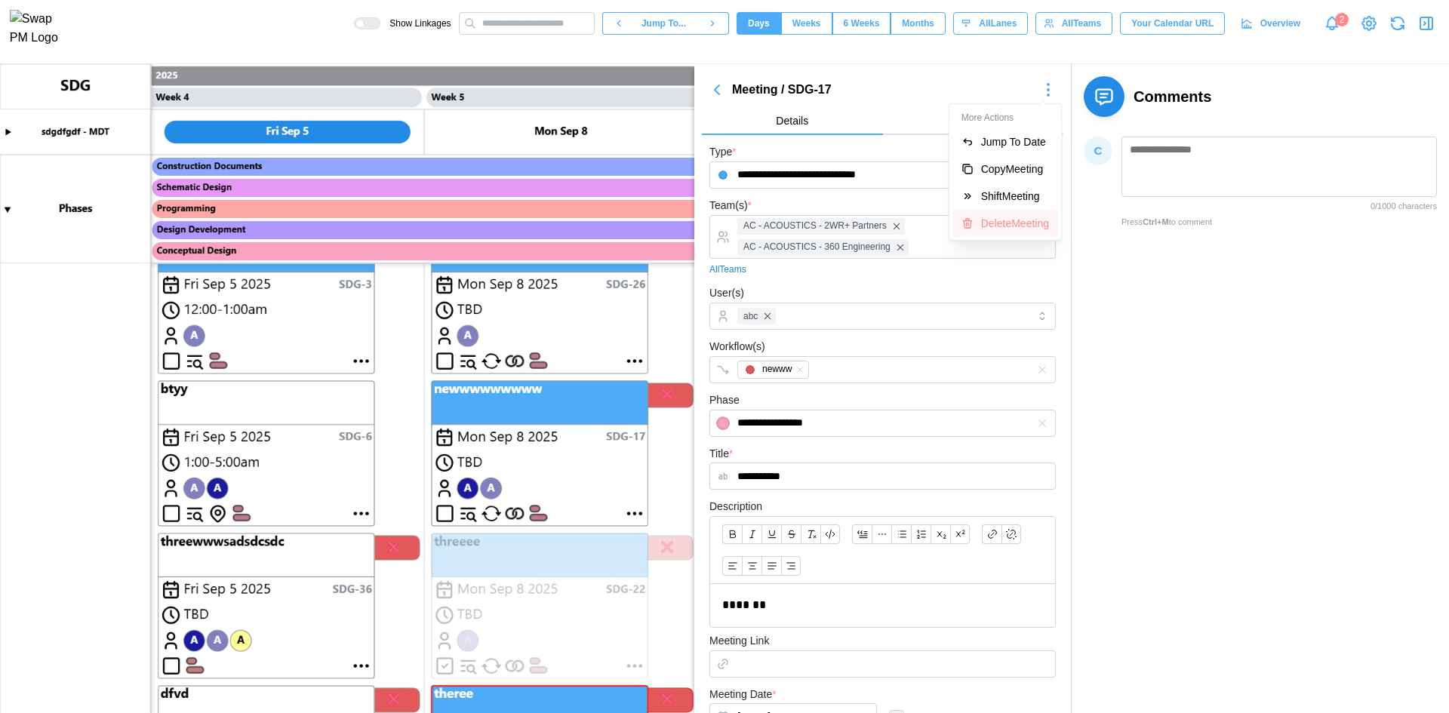
click at [423, 222] on div "Delete Meeting" at bounding box center [1015, 223] width 68 height 12
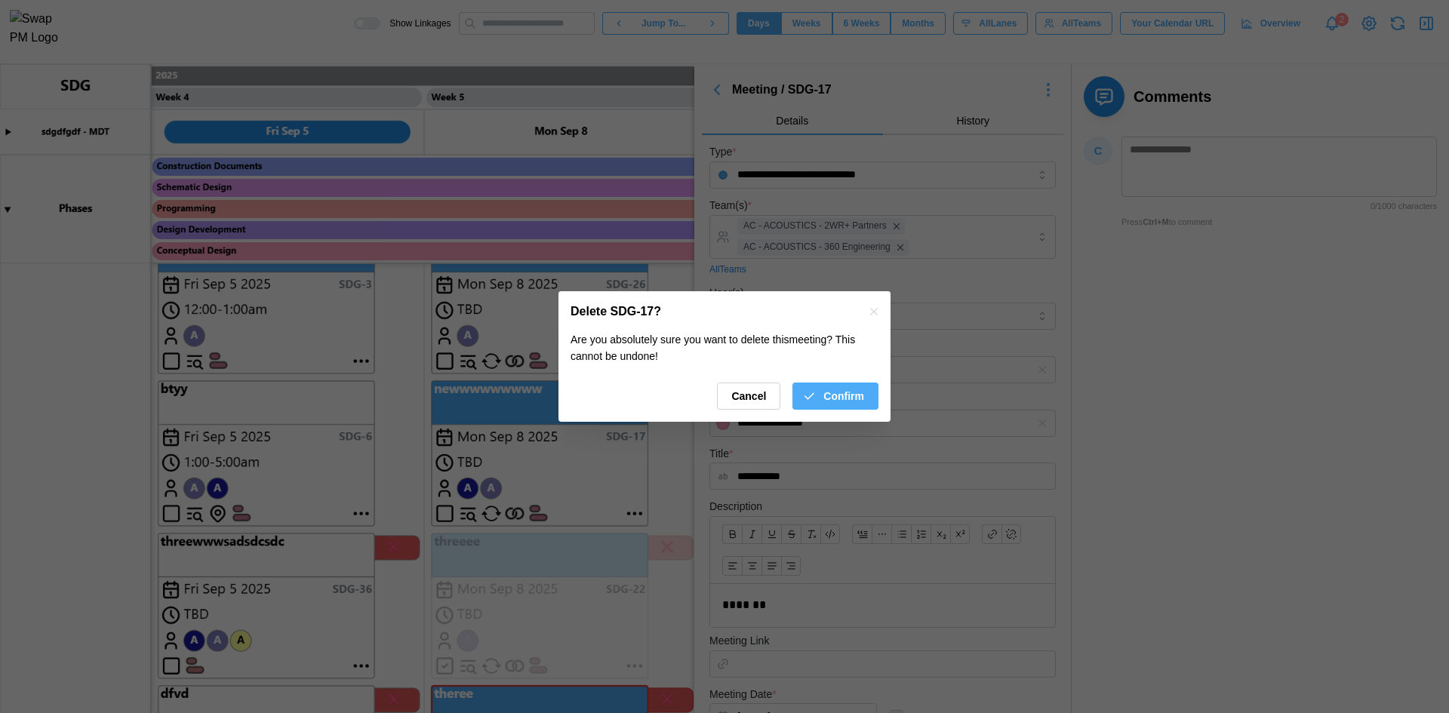
click at [423, 400] on span "Confirm" at bounding box center [843, 396] width 41 height 26
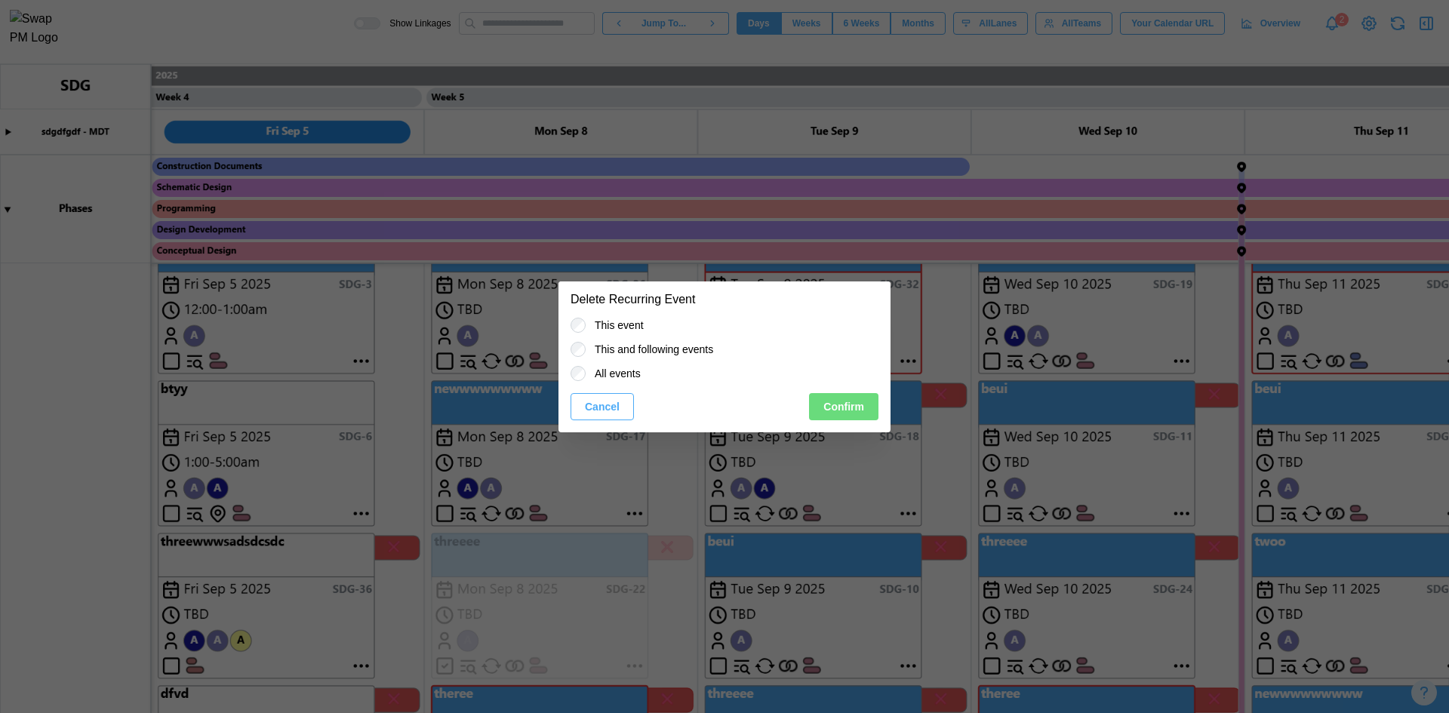
click at [423, 419] on span "Cancel" at bounding box center [602, 407] width 35 height 26
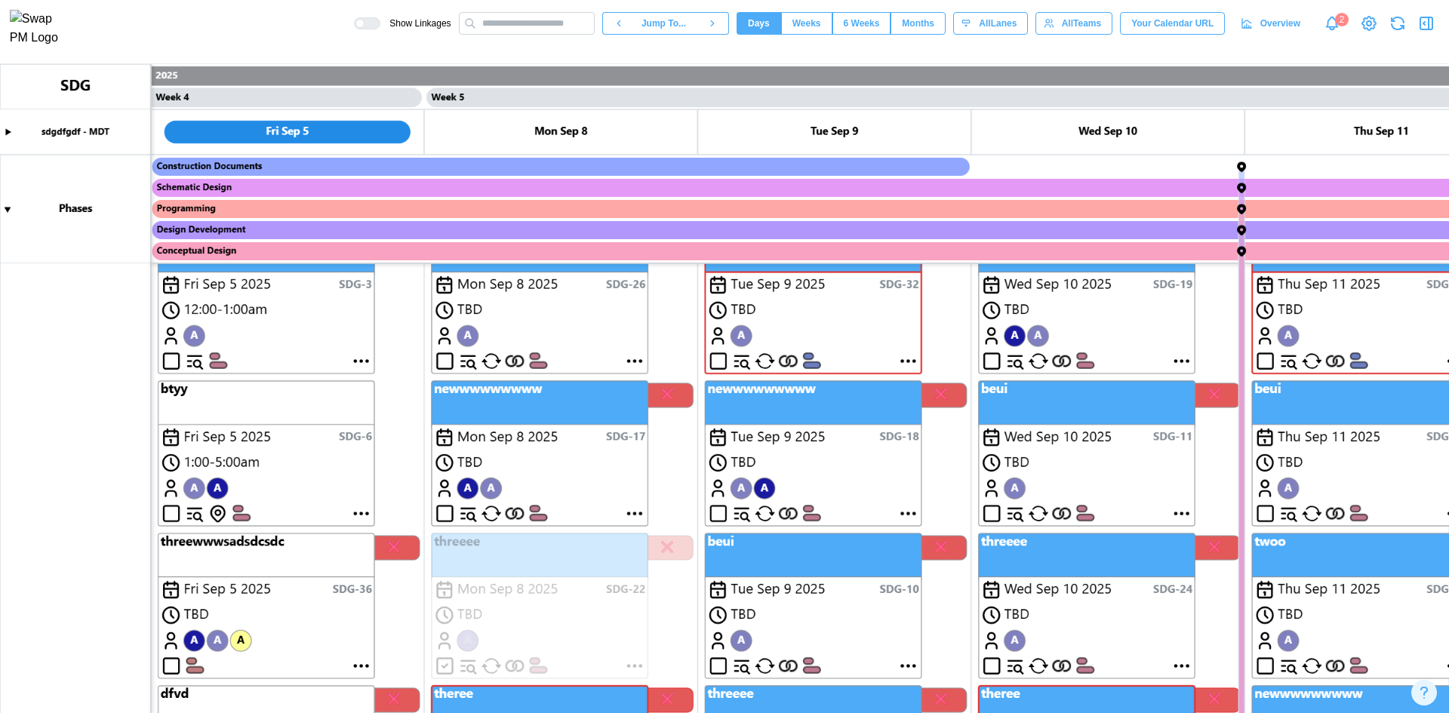
click at [423, 415] on canvas at bounding box center [724, 388] width 1449 height 649
